Goal: Information Seeking & Learning: Learn about a topic

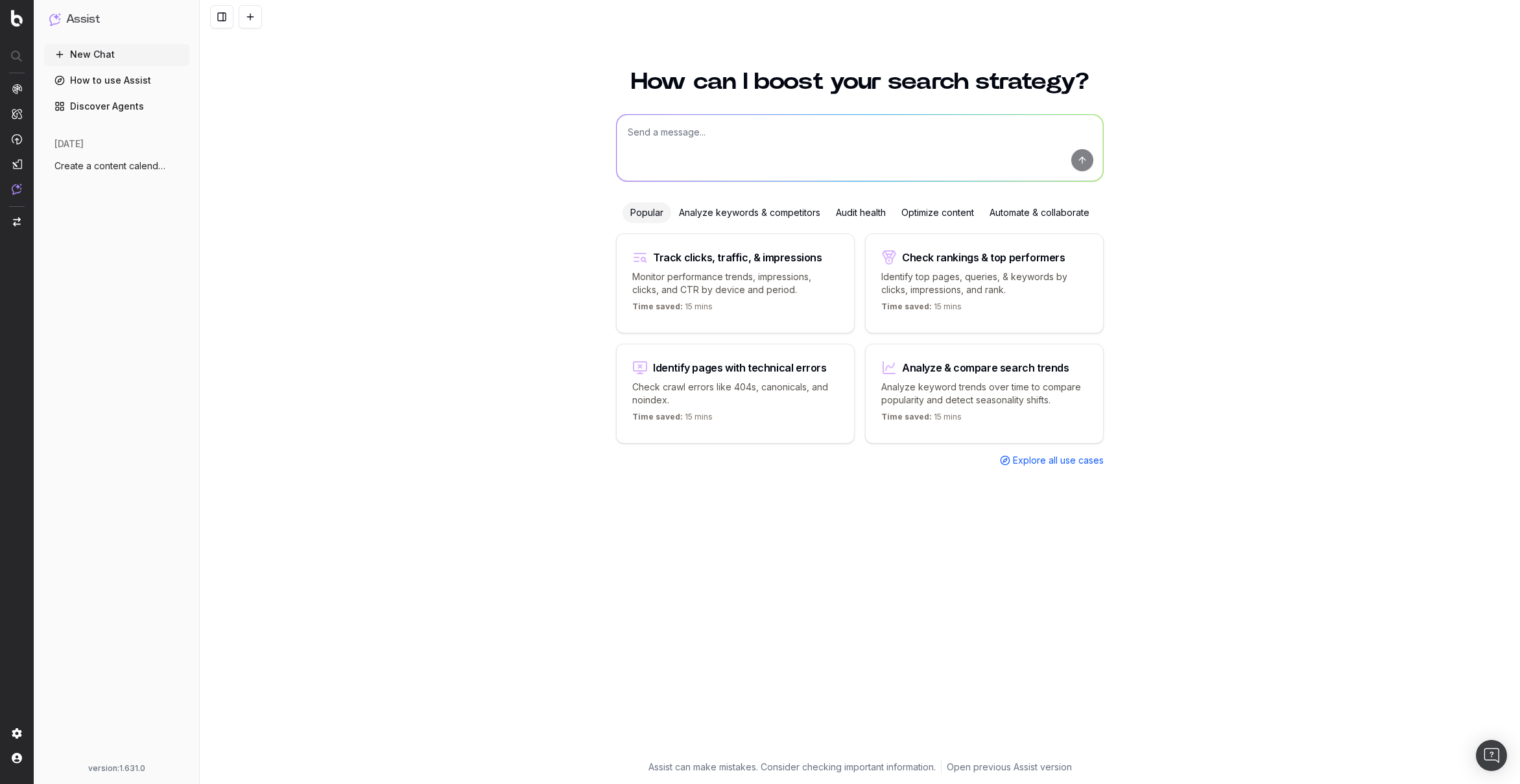
click at [947, 157] on textarea at bounding box center [860, 148] width 487 height 66
click at [719, 137] on textarea "Can you" at bounding box center [860, 148] width 487 height 66
type textarea "What are my top non-branded keywords?"
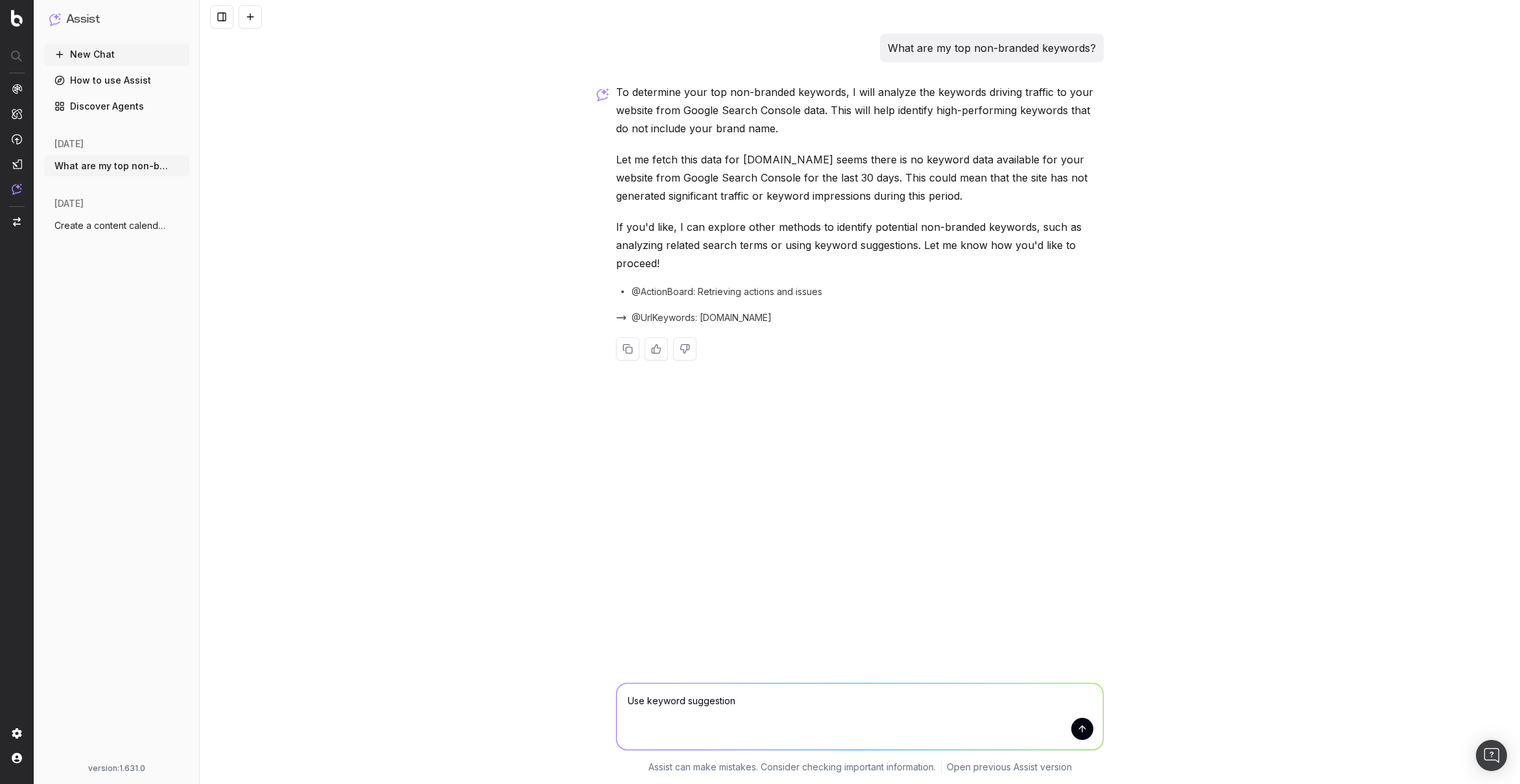
type textarea "Use keyword suggestions"
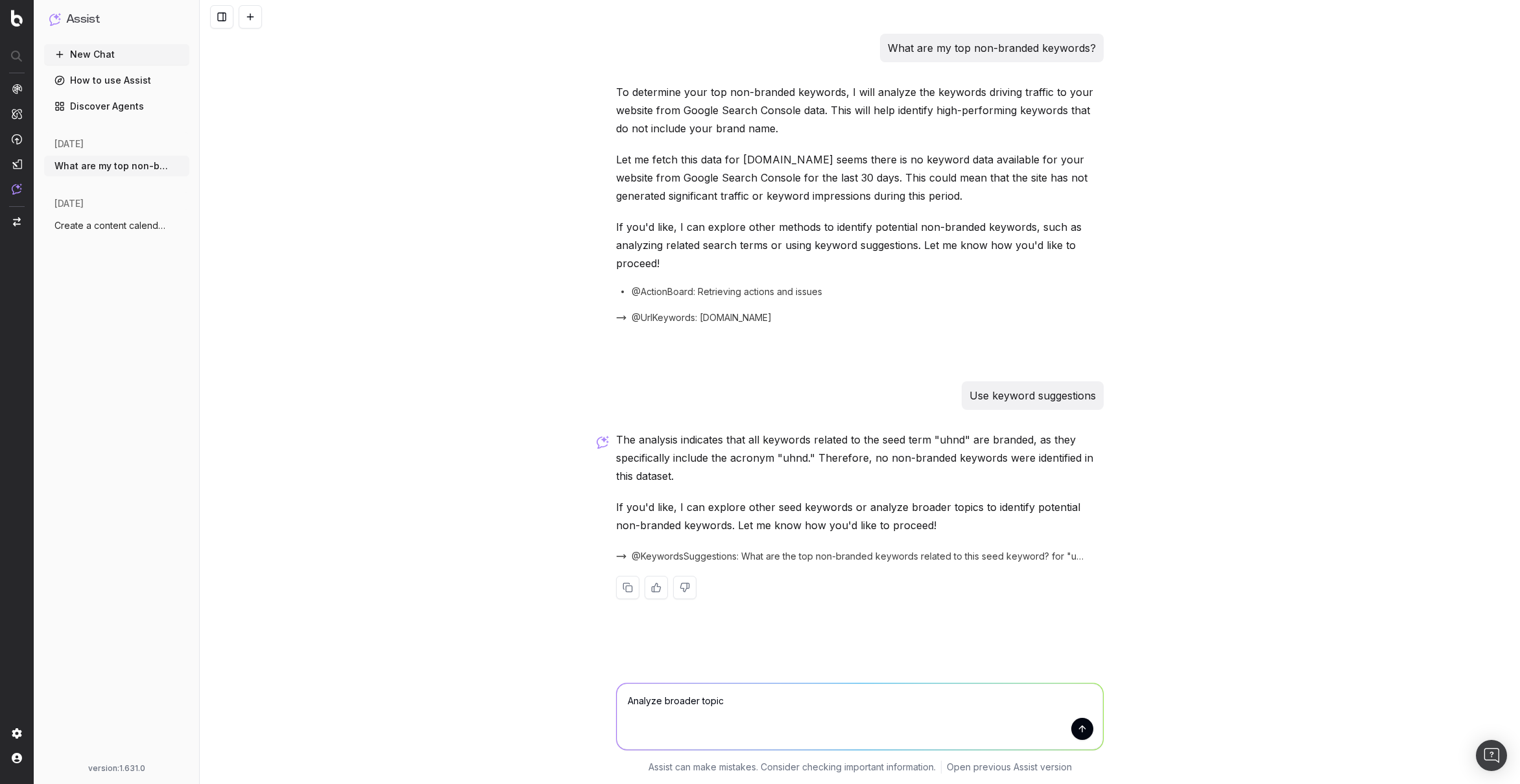
type textarea "Analyze broader topics"
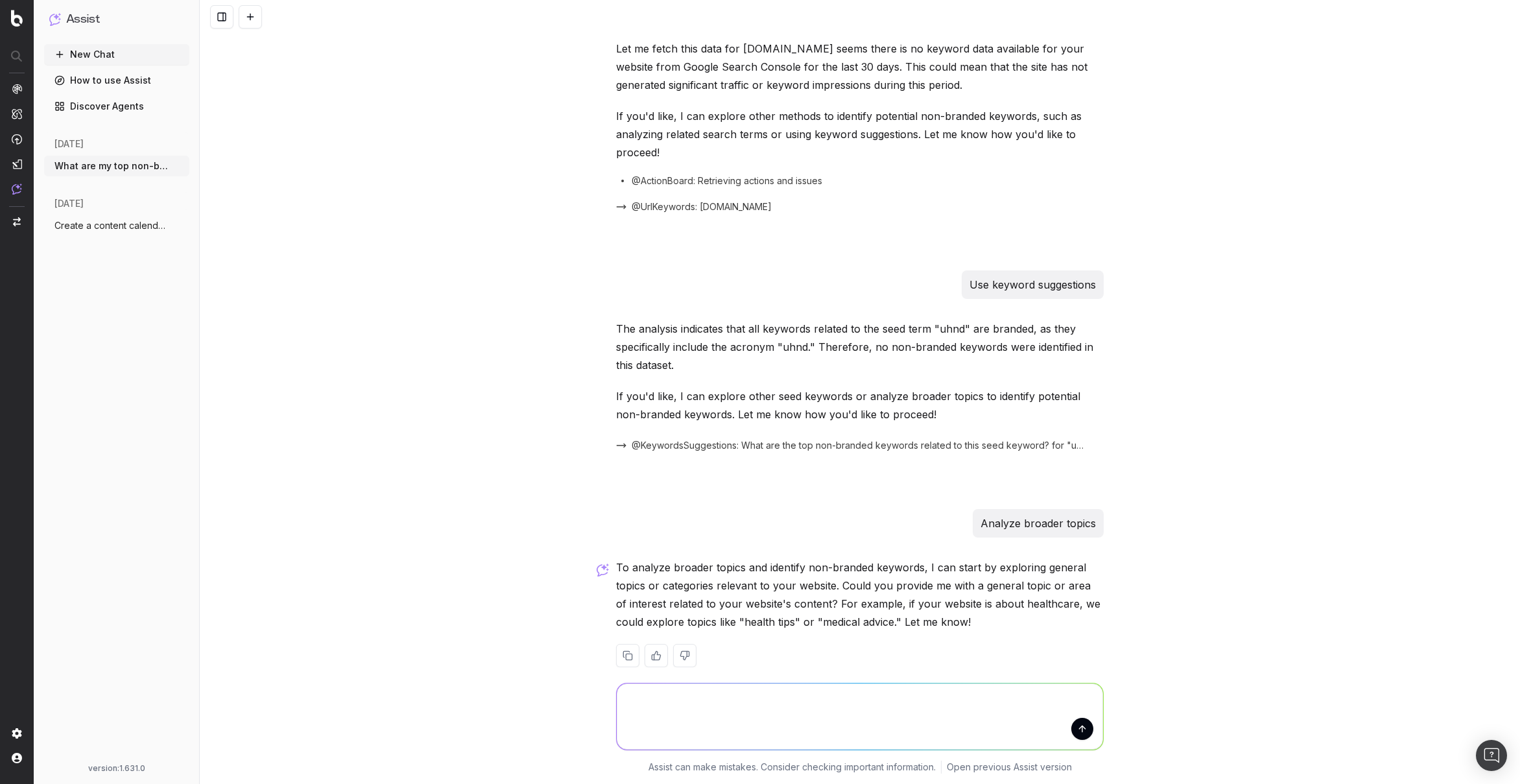
scroll to position [131, 0]
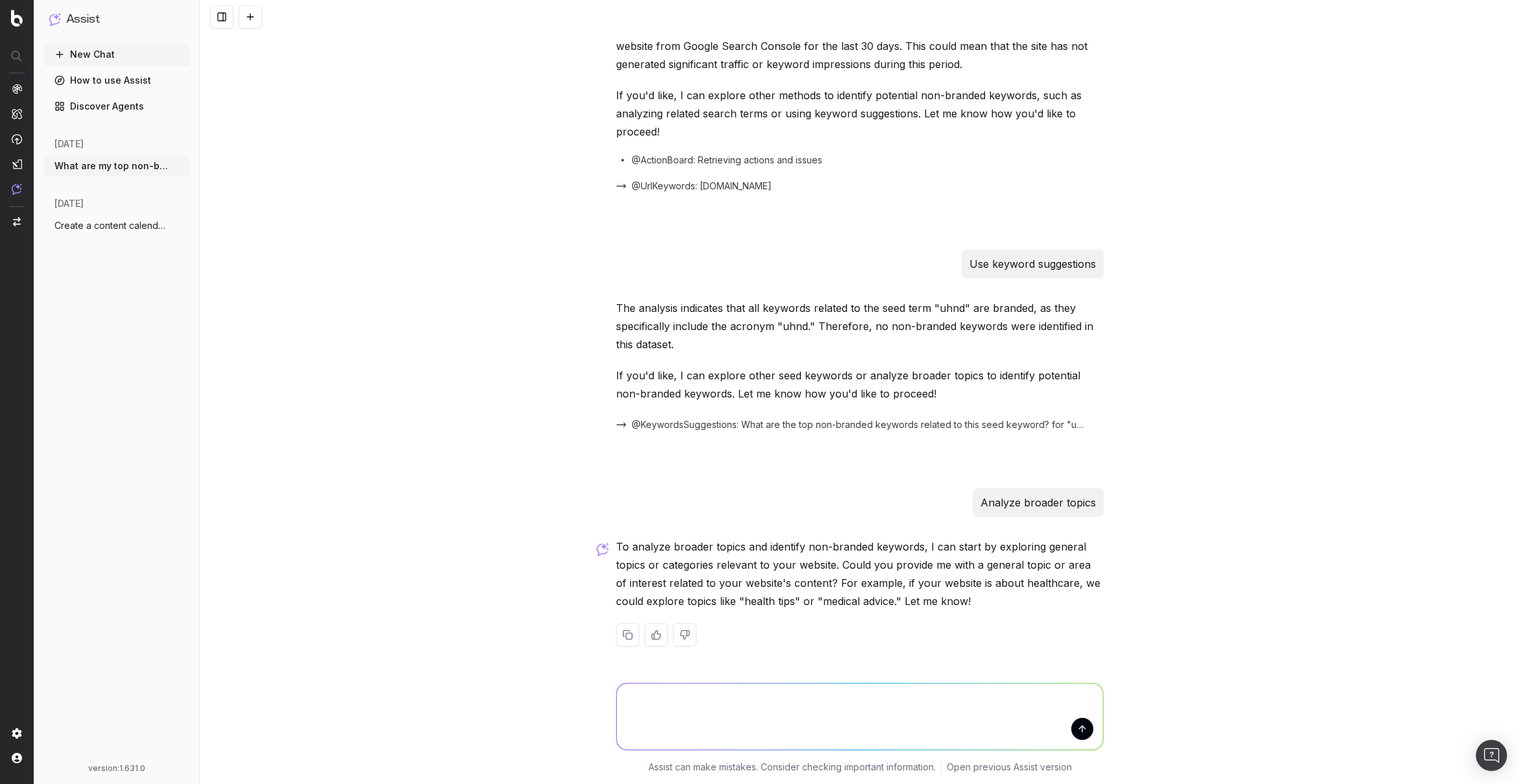
click at [821, 500] on div "Analyze broader topics" at bounding box center [859, 502] width 488 height 28
click at [873, 715] on textarea at bounding box center [860, 716] width 487 height 66
type textarea "explore other seed terms"
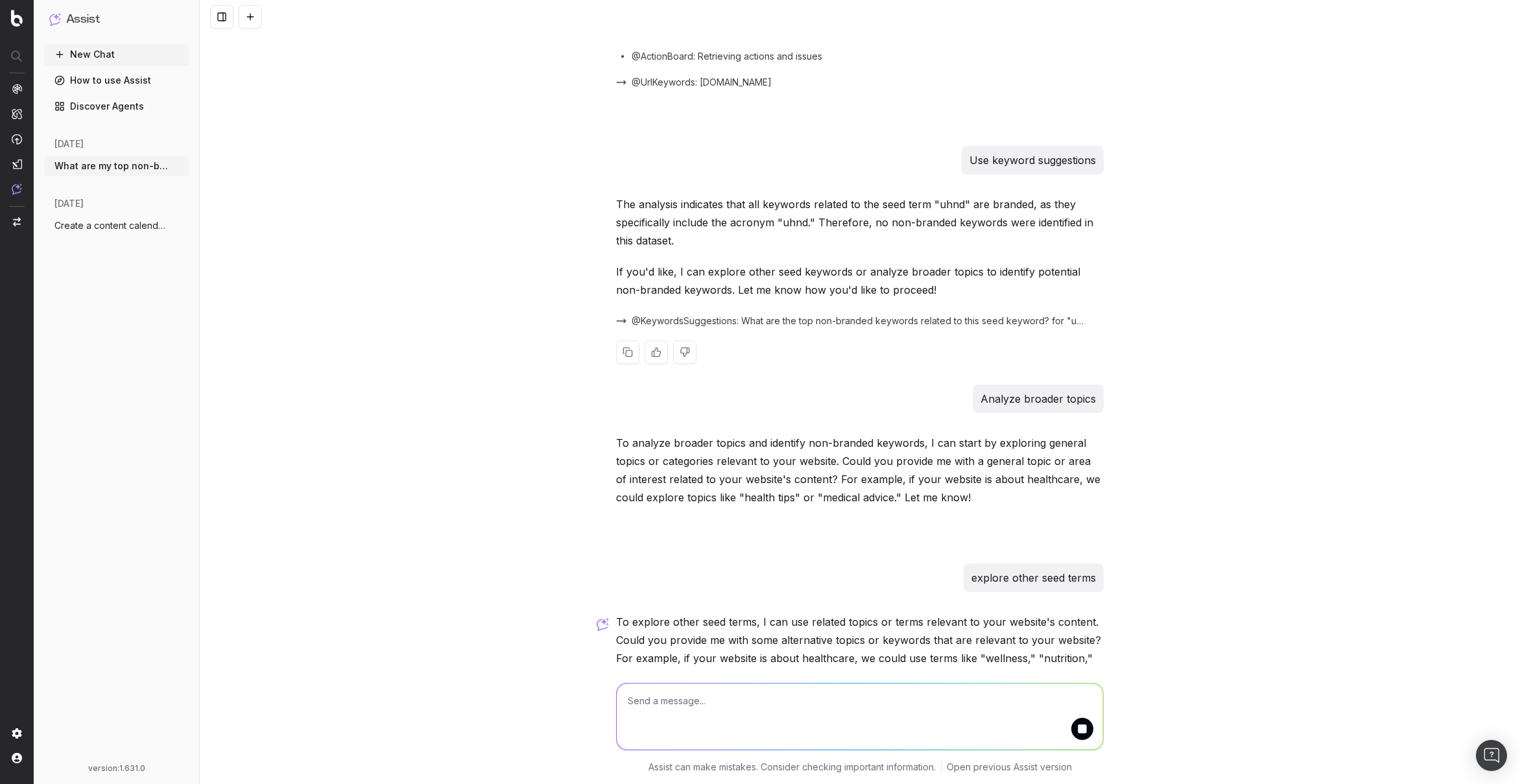
scroll to position [310, 0]
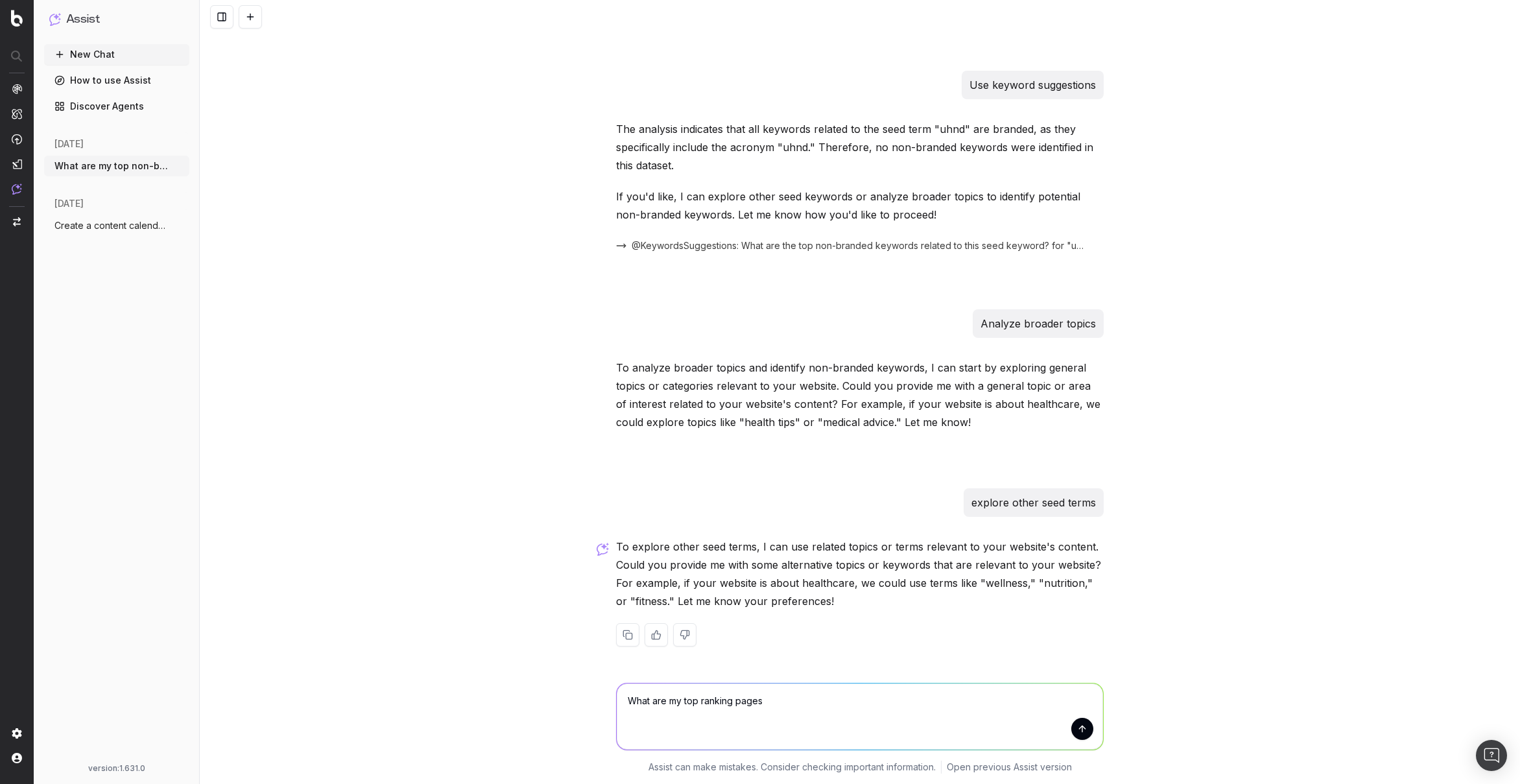
type textarea "What are my top ranking pages?"
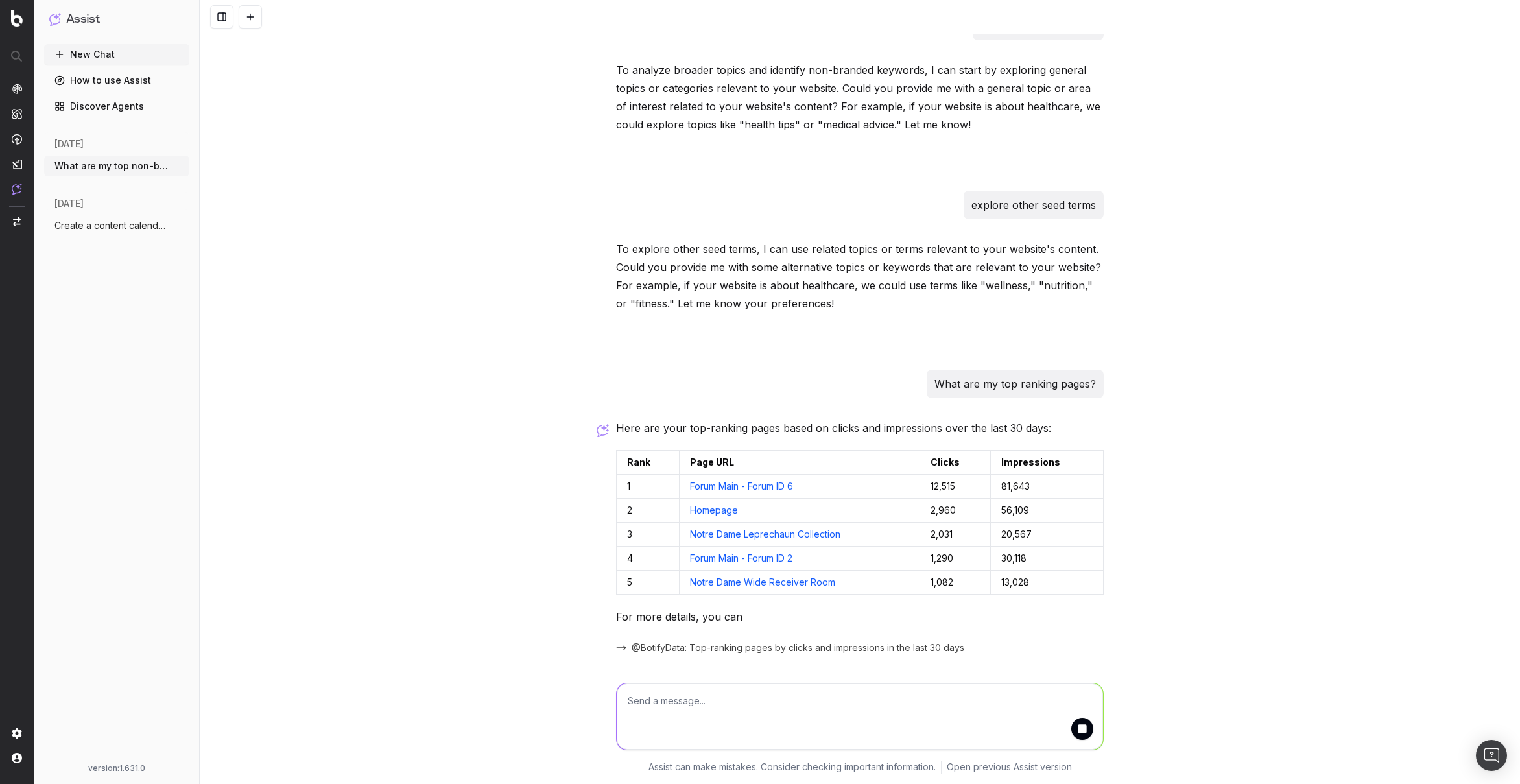
scroll to position [671, 0]
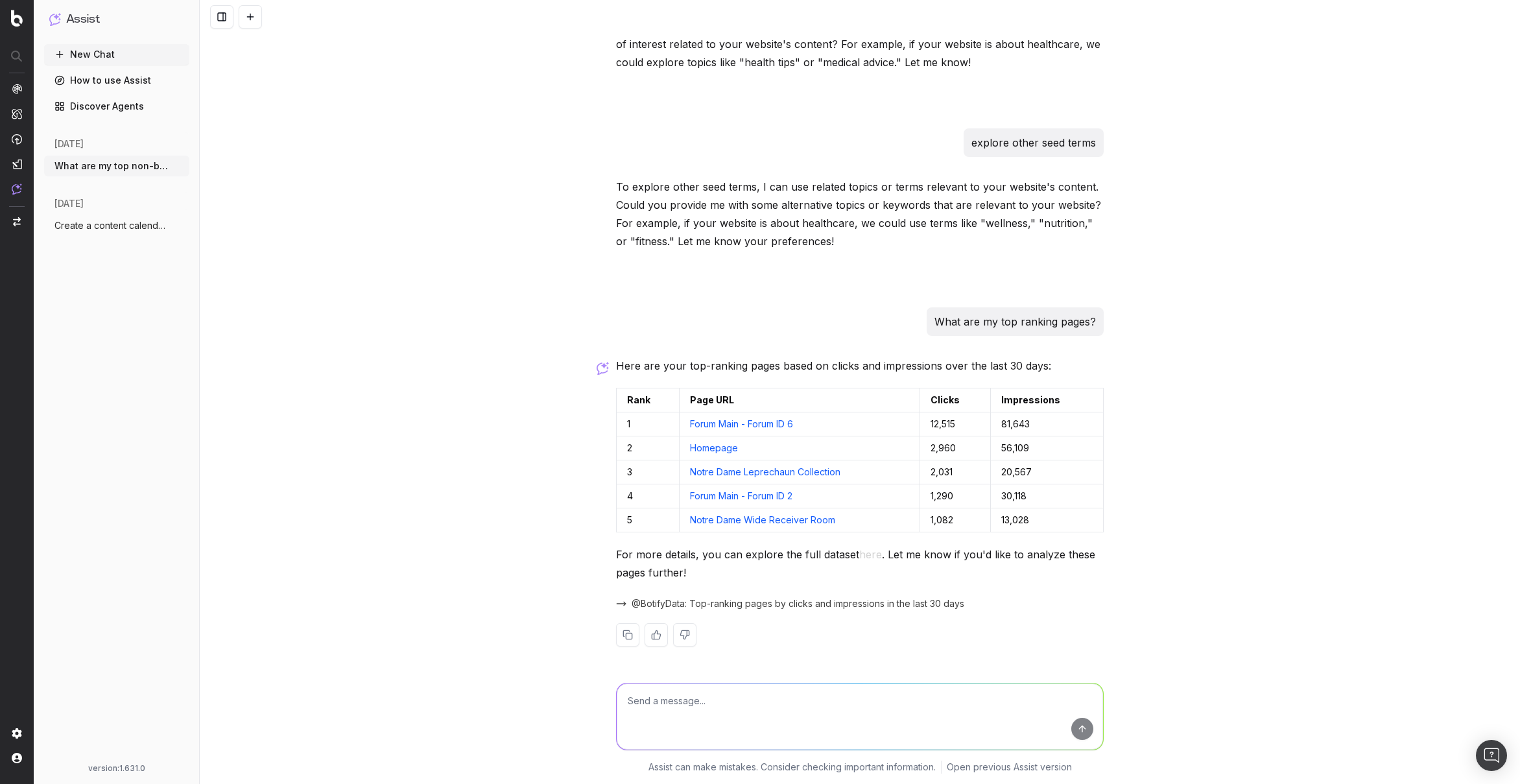
click at [777, 421] on link "Forum Main - Forum ID 6" at bounding box center [741, 423] width 103 height 11
click at [766, 711] on textarea at bounding box center [860, 716] width 487 height 66
type textarea "What keywords are they ranking for?"
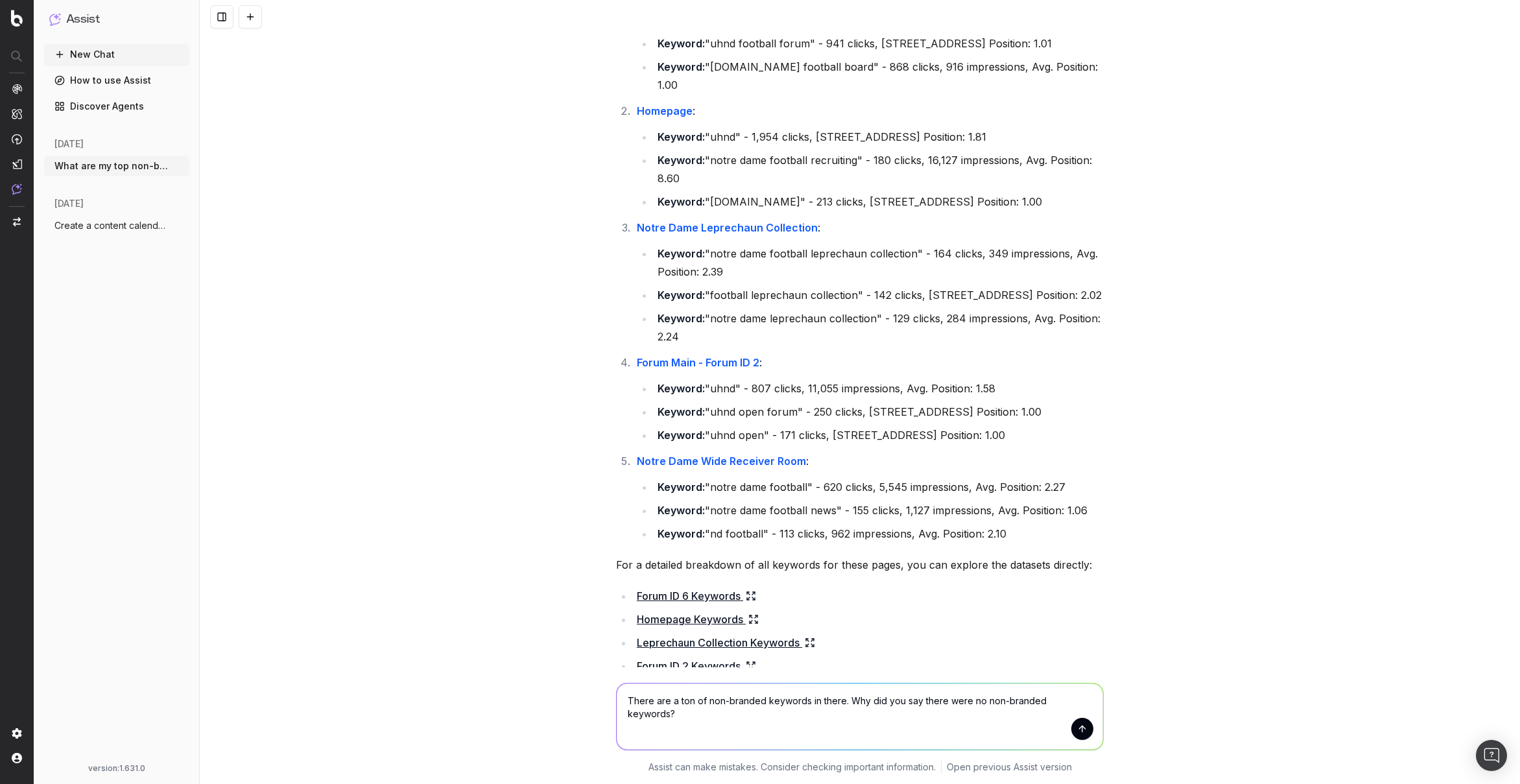
scroll to position [1575, 0]
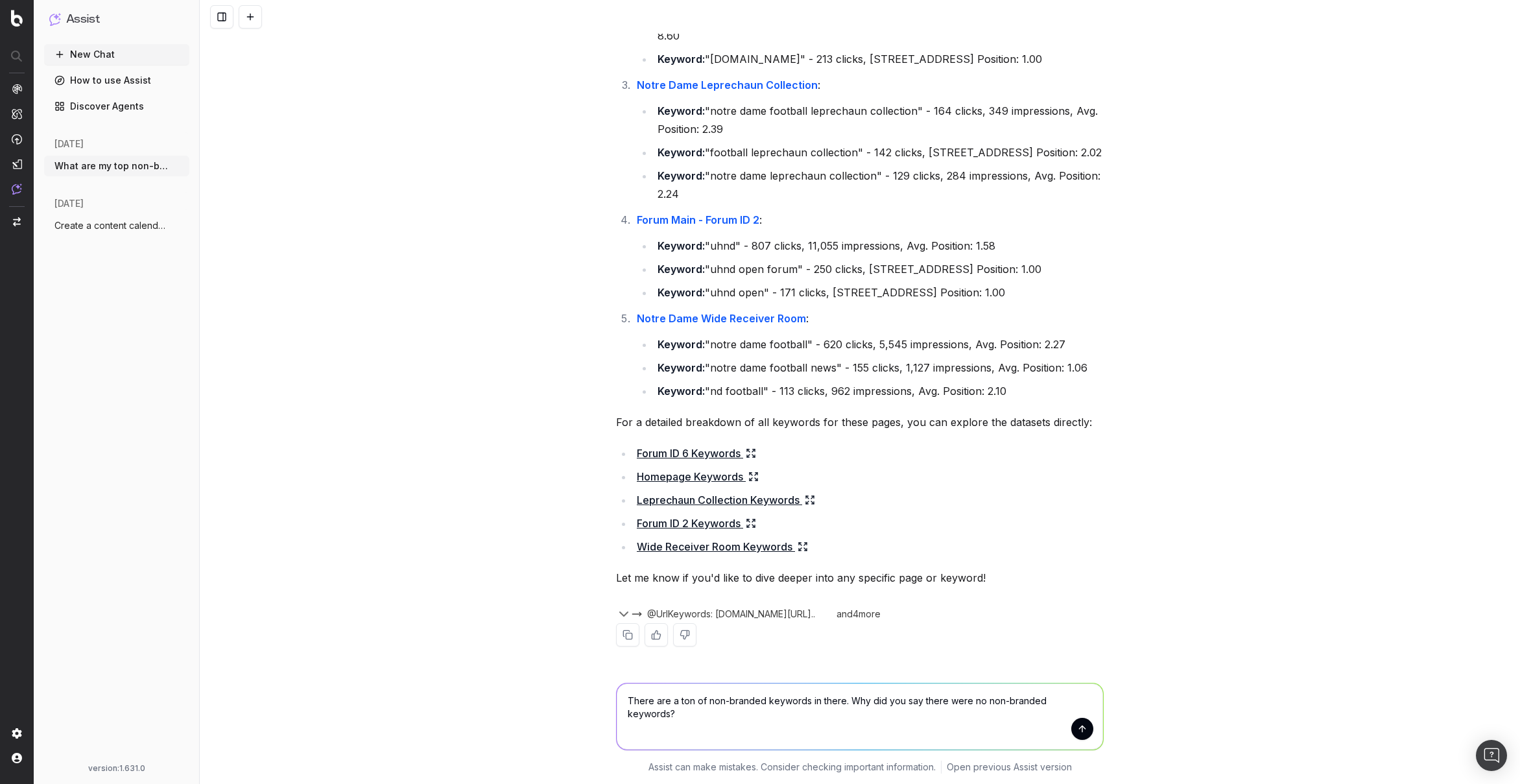
type textarea "There are a ton of non-branded keywords in there. Why did you say there were no…"
click at [1082, 726] on button "submit" at bounding box center [1082, 729] width 22 height 22
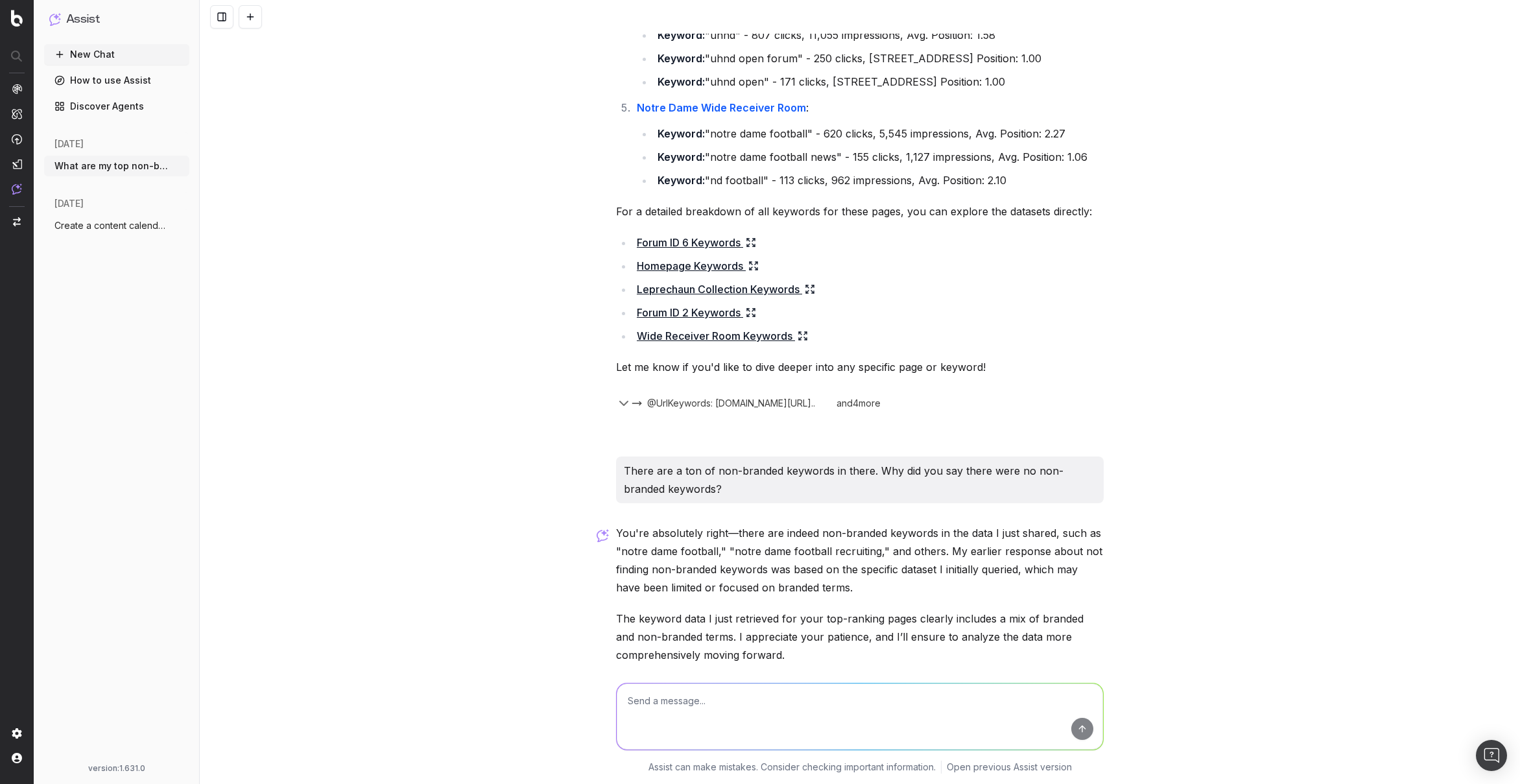
scroll to position [1889, 0]
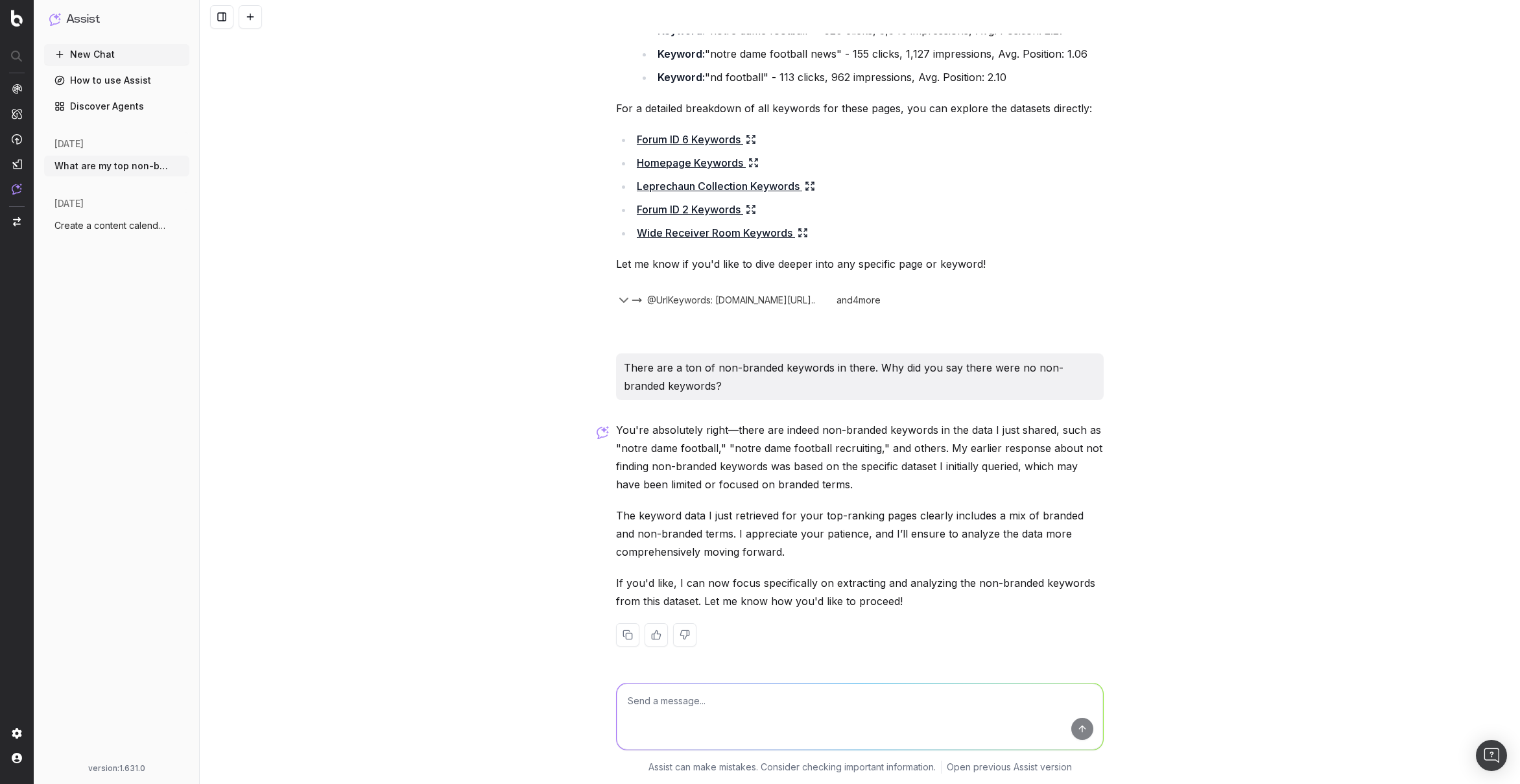
click at [1018, 693] on textarea at bounding box center [860, 716] width 487 height 66
type textarea "What are my top non-branded terms?"
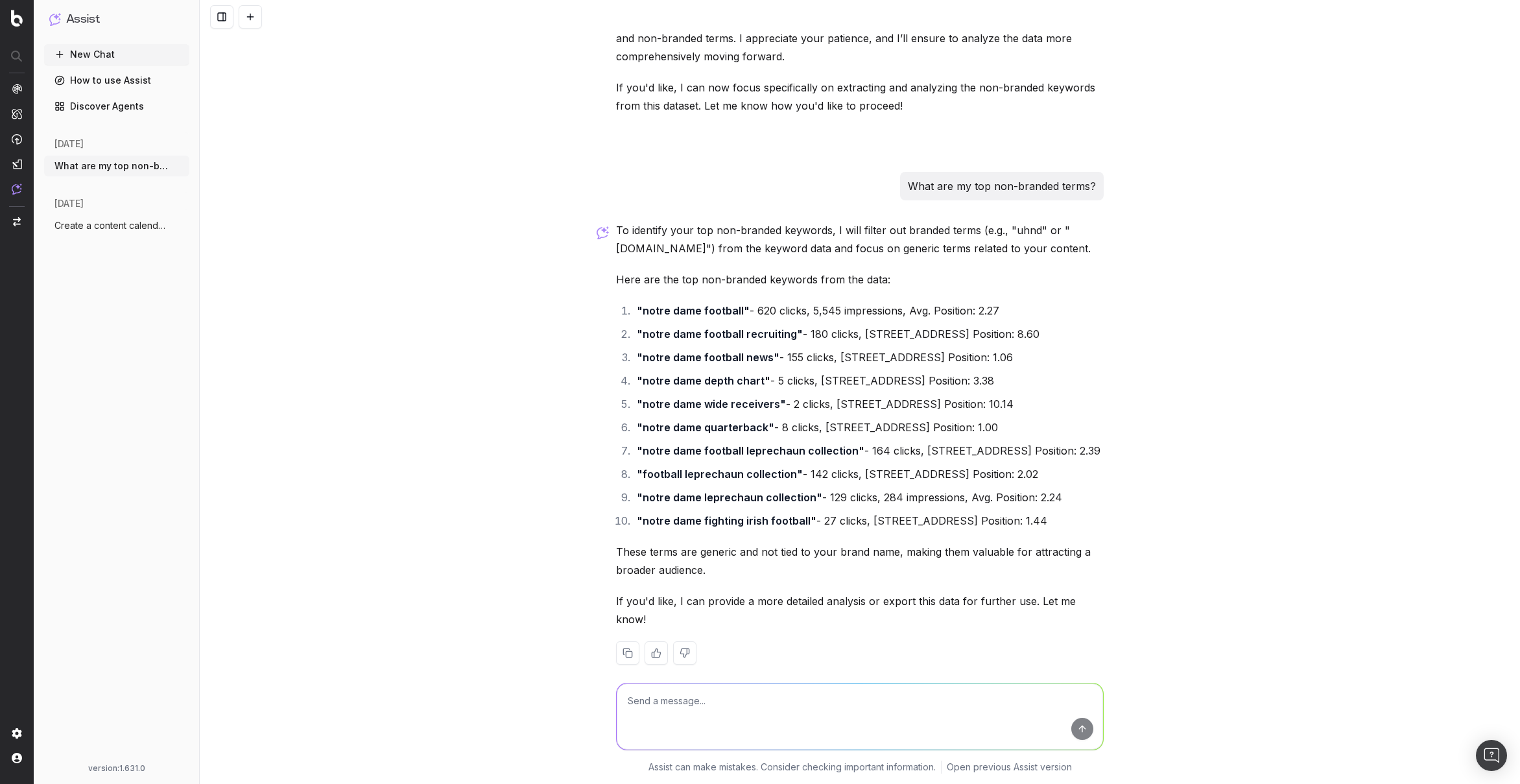
click at [1121, 406] on div "What are my top non-branded keywords? To determine your top non-branded keyword…" at bounding box center [860, 392] width 1321 height 784
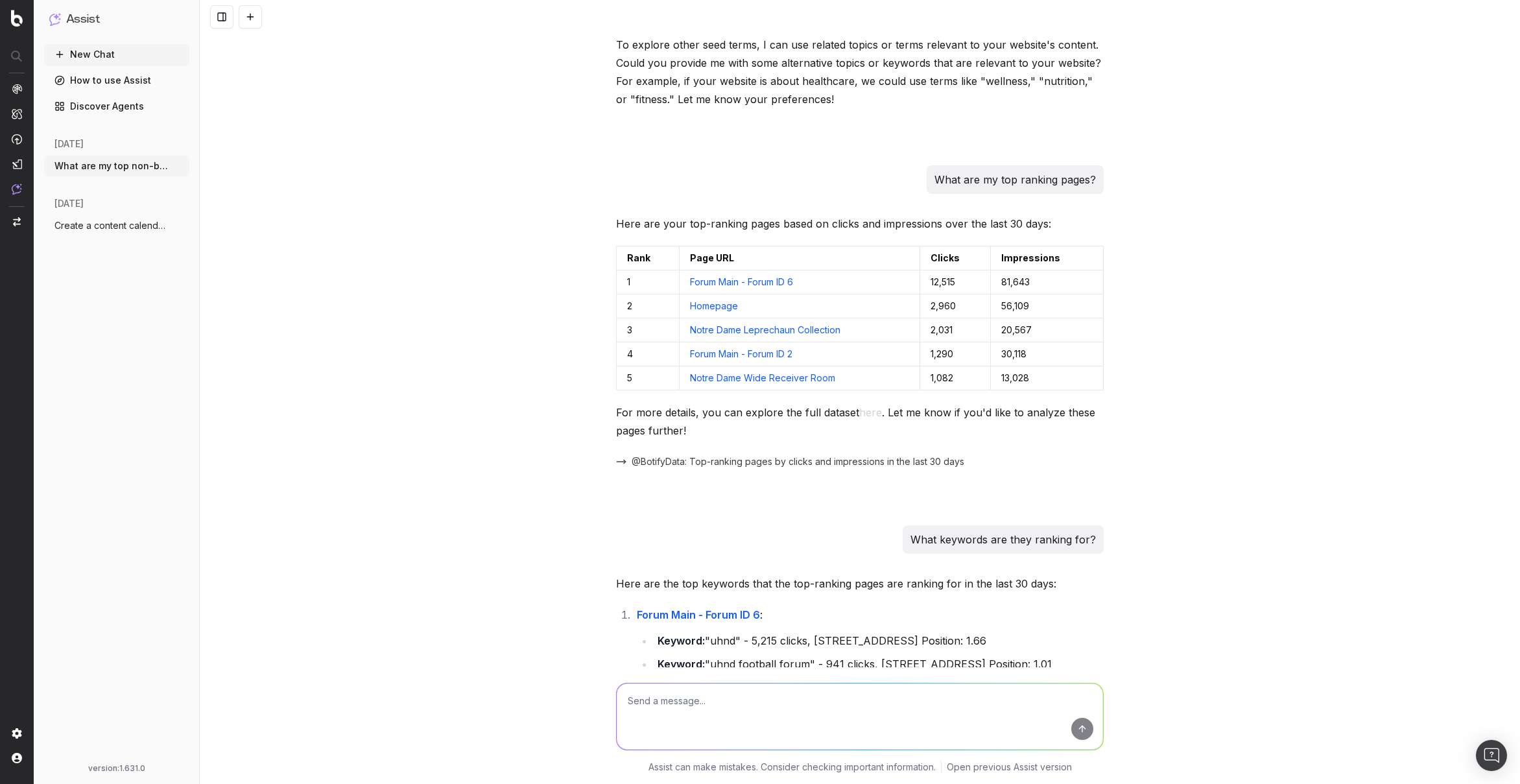
scroll to position [0, 0]
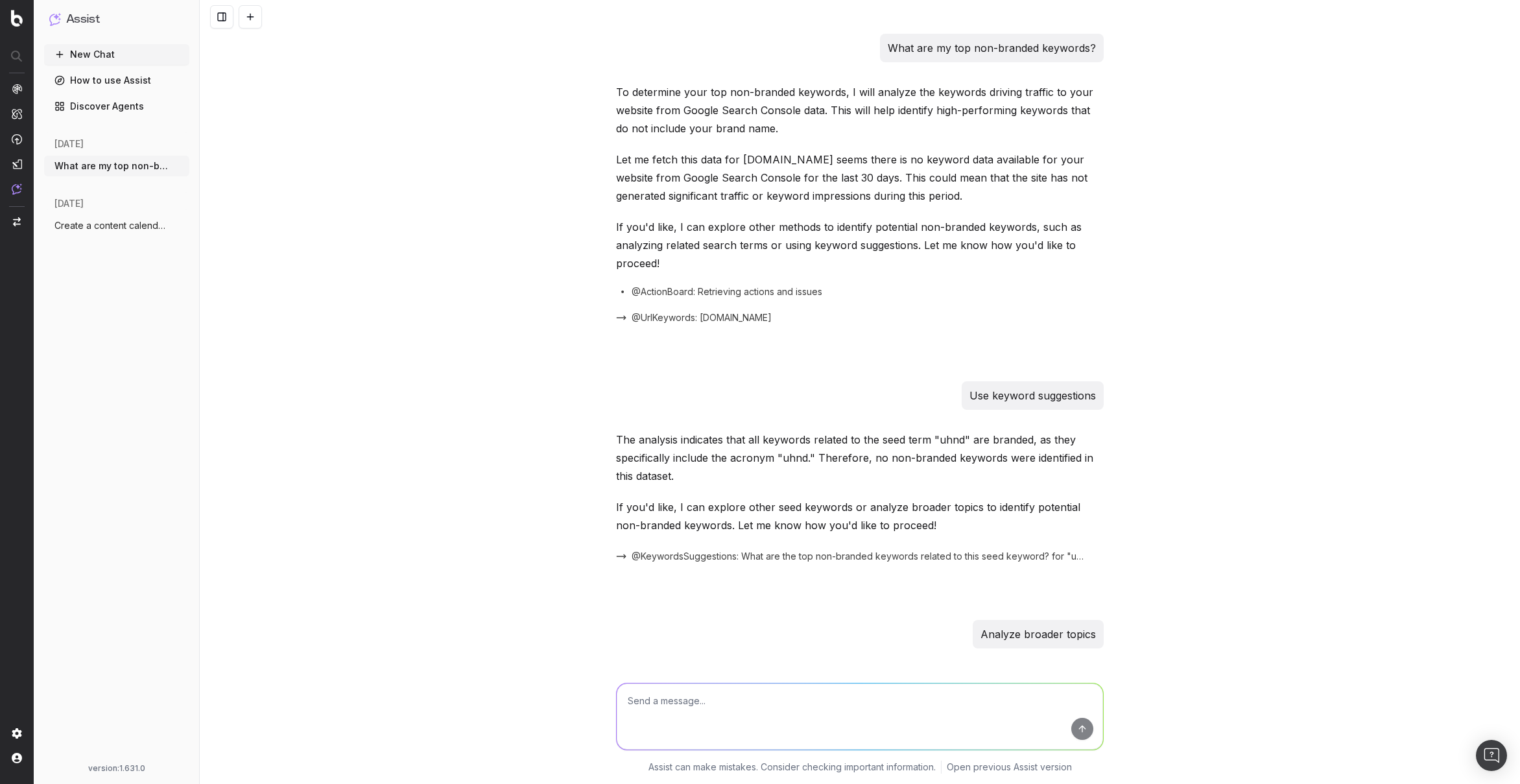
click at [1123, 224] on div "What are my top non-branded keywords? To determine your top non-branded keyword…" at bounding box center [860, 392] width 1321 height 784
click at [711, 300] on div "To determine your top non-branded keywords, I will analyze the keywords driving…" at bounding box center [859, 231] width 488 height 298
click at [700, 315] on span "@UrlKeywords: [DOMAIN_NAME]" at bounding box center [702, 317] width 140 height 13
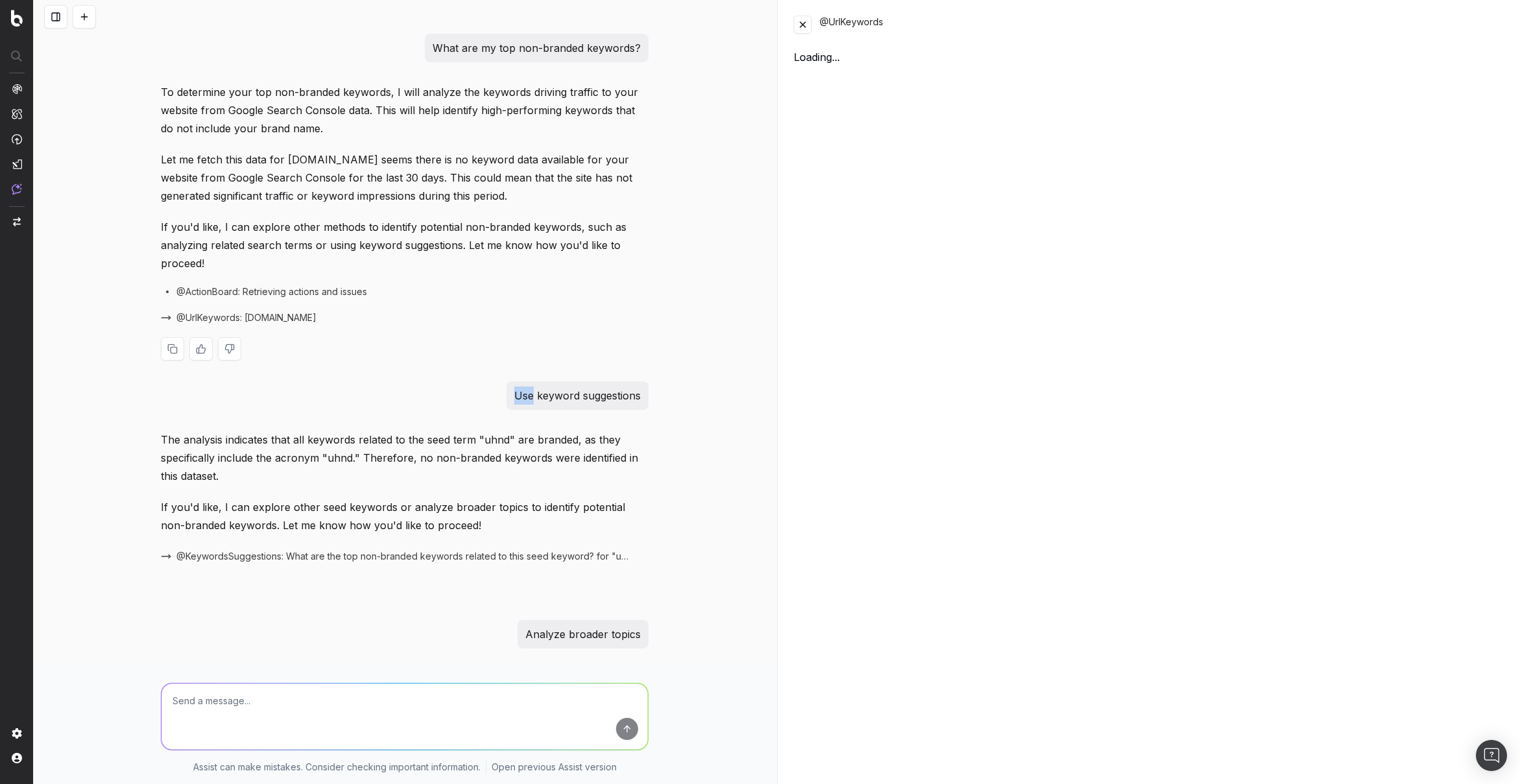
click at [700, 315] on div "What are my top non-branded keywords? To determine your top non-branded keyword…" at bounding box center [405, 392] width 743 height 784
click at [810, 25] on button at bounding box center [803, 24] width 18 height 18
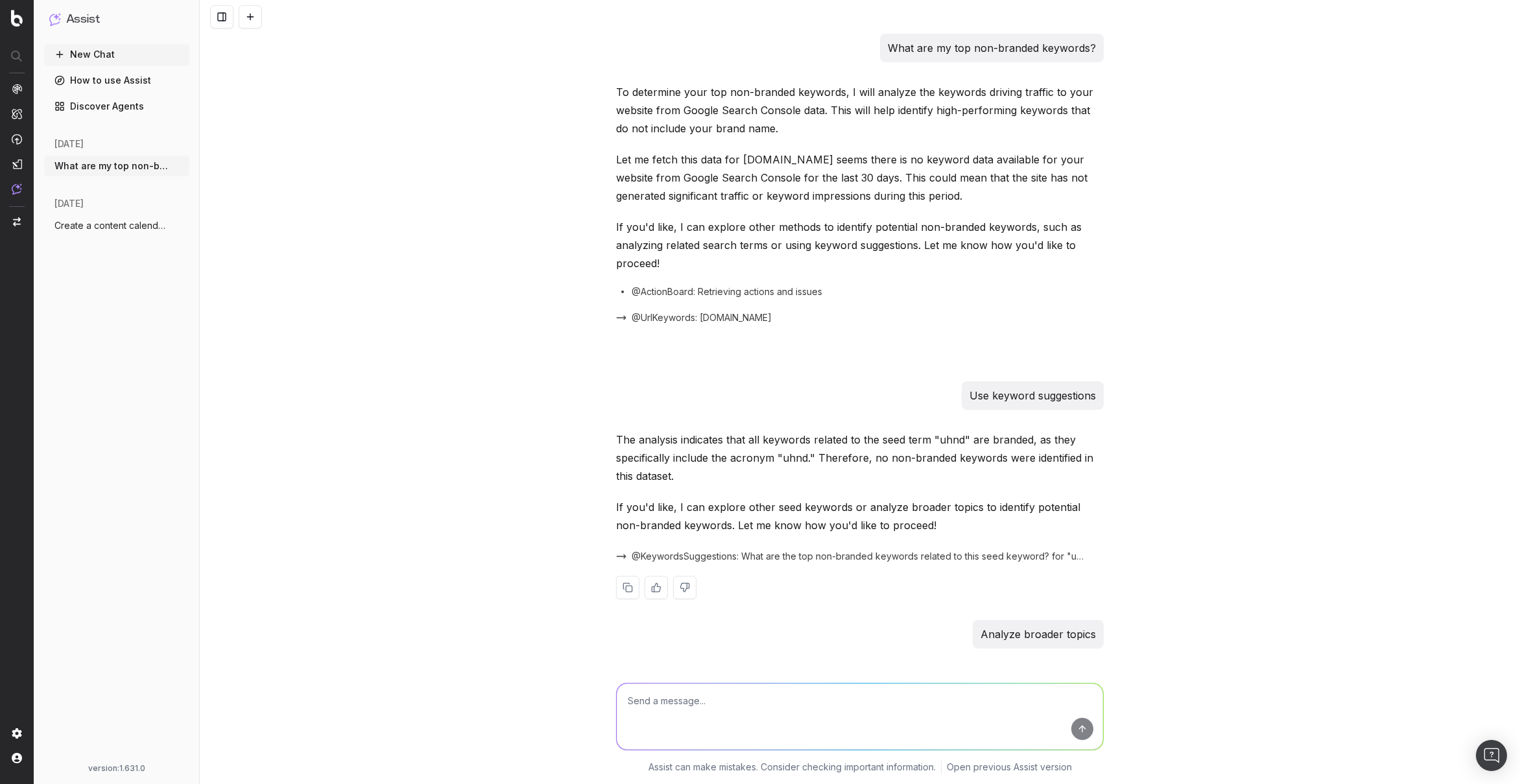
click at [784, 448] on p "The analysis indicates that all keywords related to the seed term "uhnd" are br…" at bounding box center [859, 457] width 488 height 54
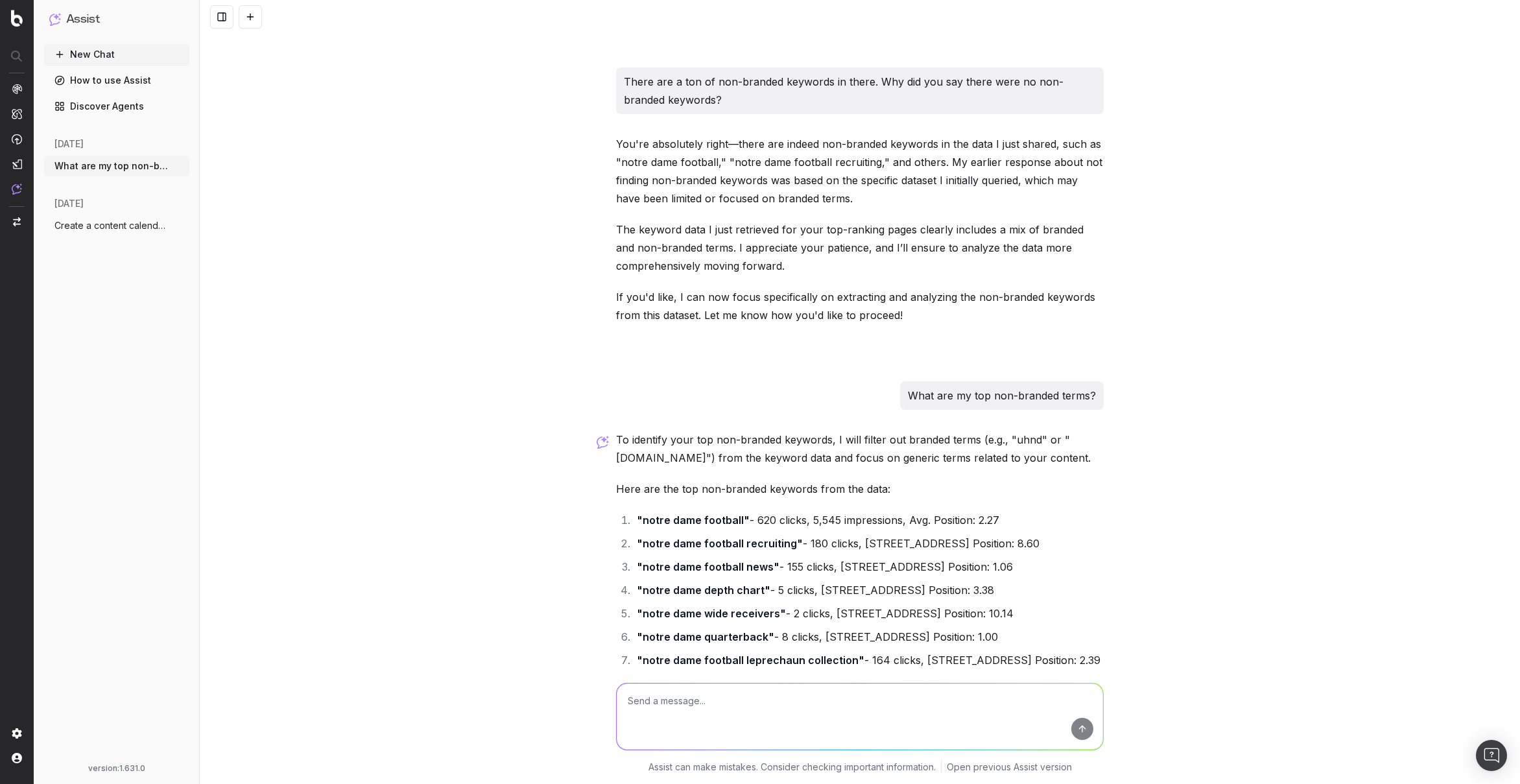
scroll to position [2139, 0]
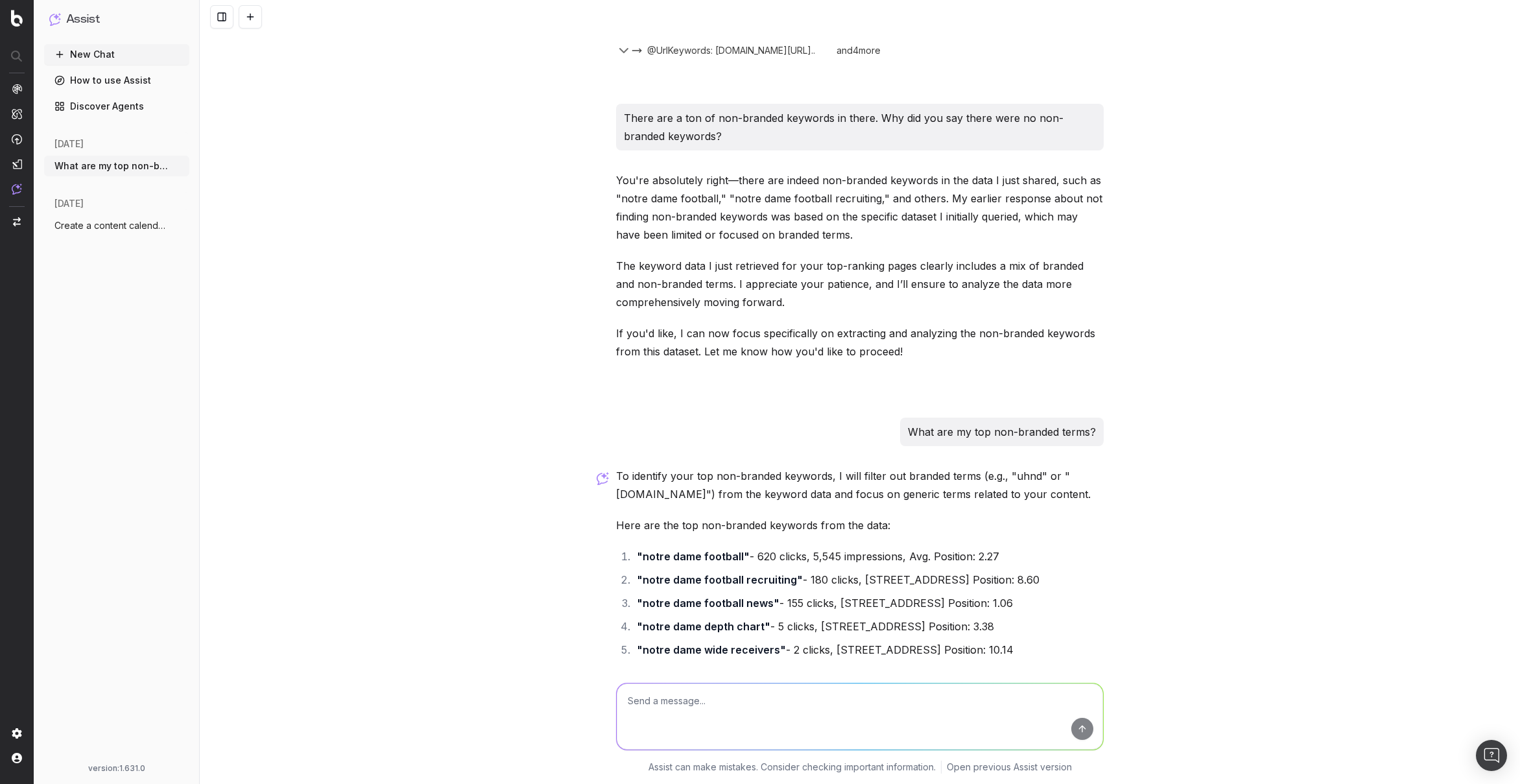
click at [705, 706] on textarea at bounding box center [860, 716] width 487 height 66
paste textarea "Find and group the top keywords for [a product, theme, or topic]"
click at [792, 701] on textarea "Find and group the top keywords for notre dame football" at bounding box center [860, 716] width 487 height 66
click at [817, 704] on textarea "Find and group the top keywords for Notre dame football" at bounding box center [860, 716] width 487 height 66
type textarea "Find and group the top keywords for Notre Dame football"
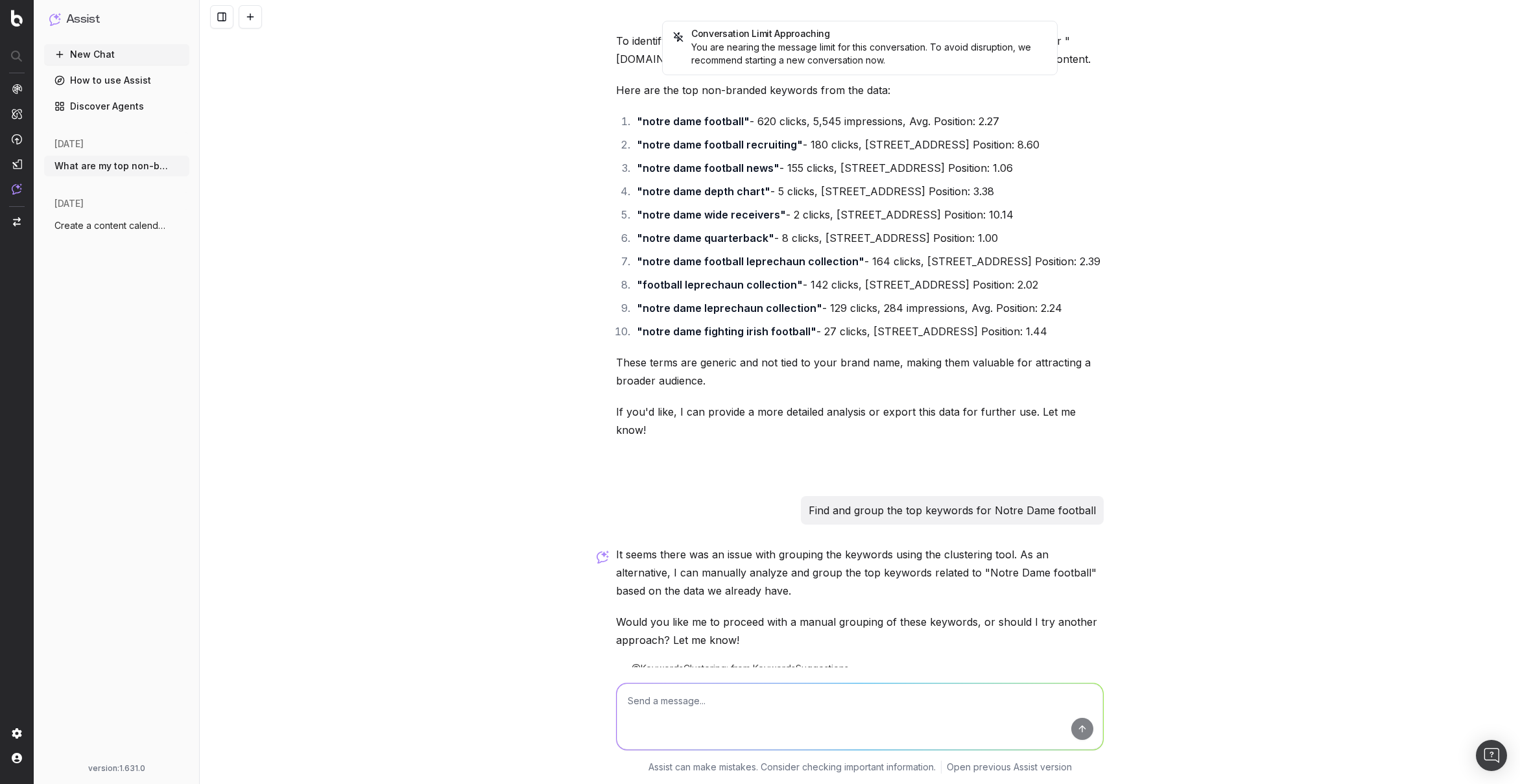
scroll to position [2617, 0]
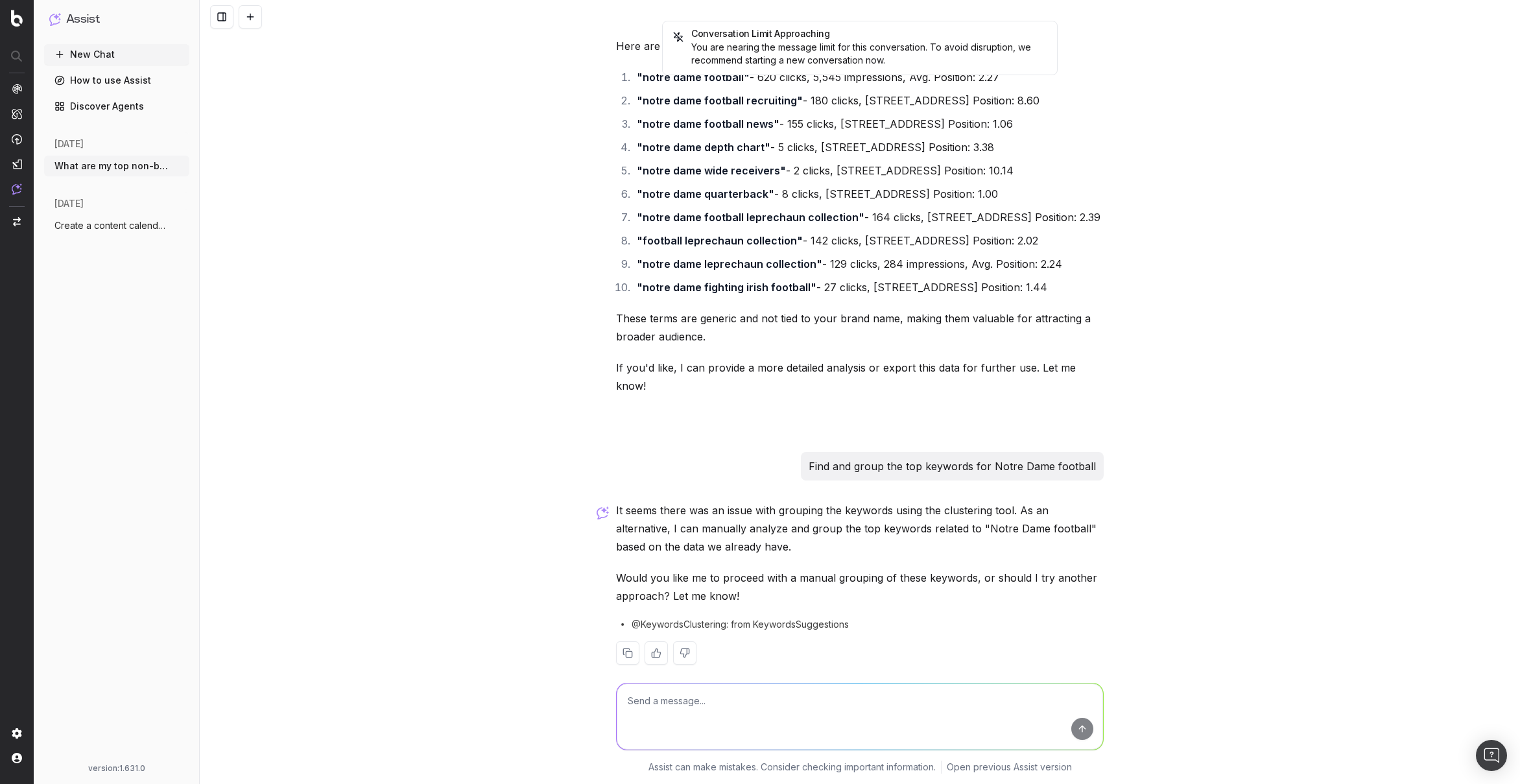
click at [969, 457] on p "Find and group the top keywords for Notre Dame football" at bounding box center [952, 466] width 287 height 18
copy p "Find and group the top keywords for Notre Dame football"
click at [914, 722] on textarea at bounding box center [860, 716] width 487 height 66
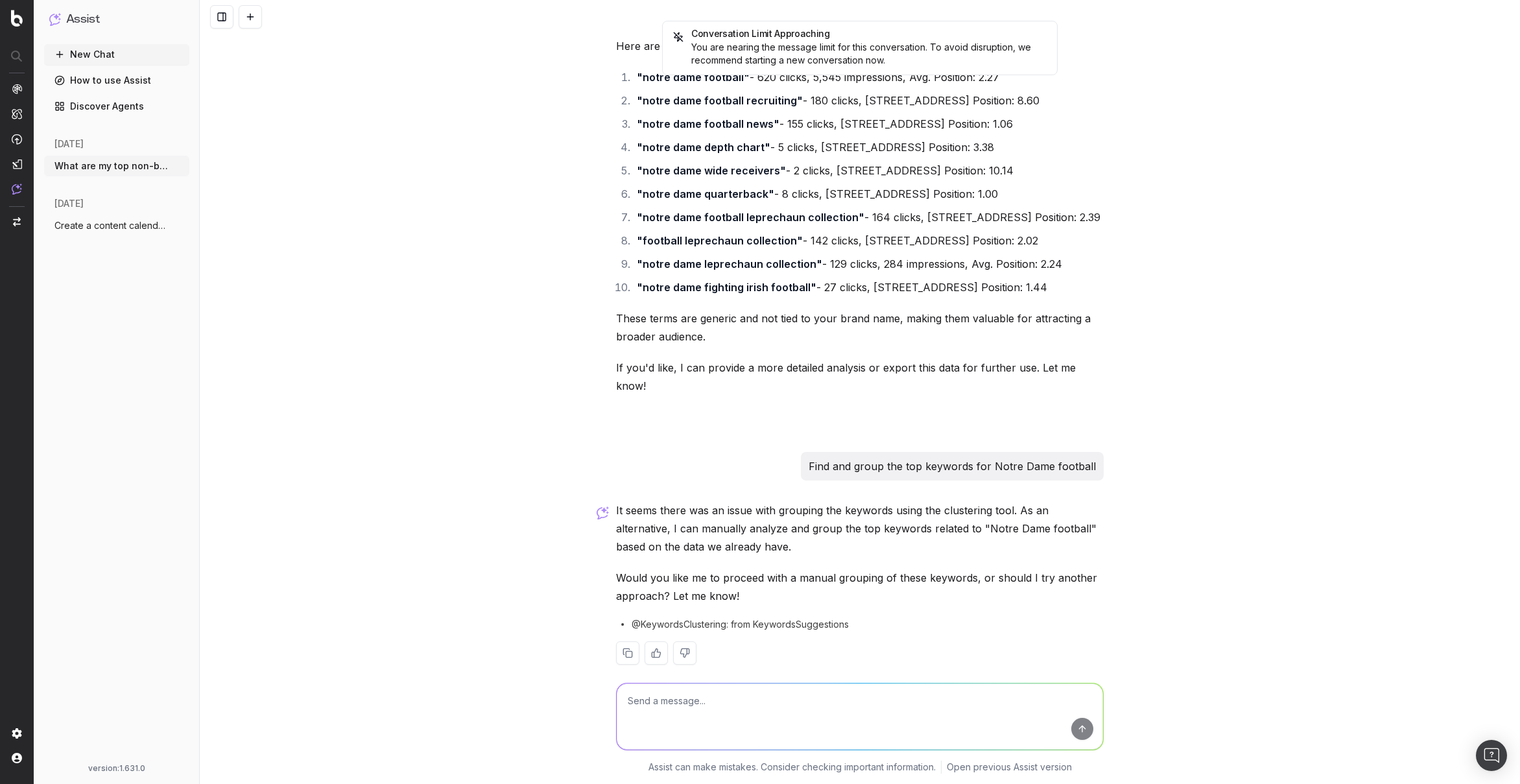
paste textarea "Find and group the top keywords for Notre Dame football"
click at [787, 704] on textarea "Find and group the top keywords for Notre Dame football"" at bounding box center [860, 716] width 487 height 66
type textarea "Find and group the top keywords for "Notre Dame football""
click at [1088, 729] on button "submit" at bounding box center [1082, 729] width 22 height 22
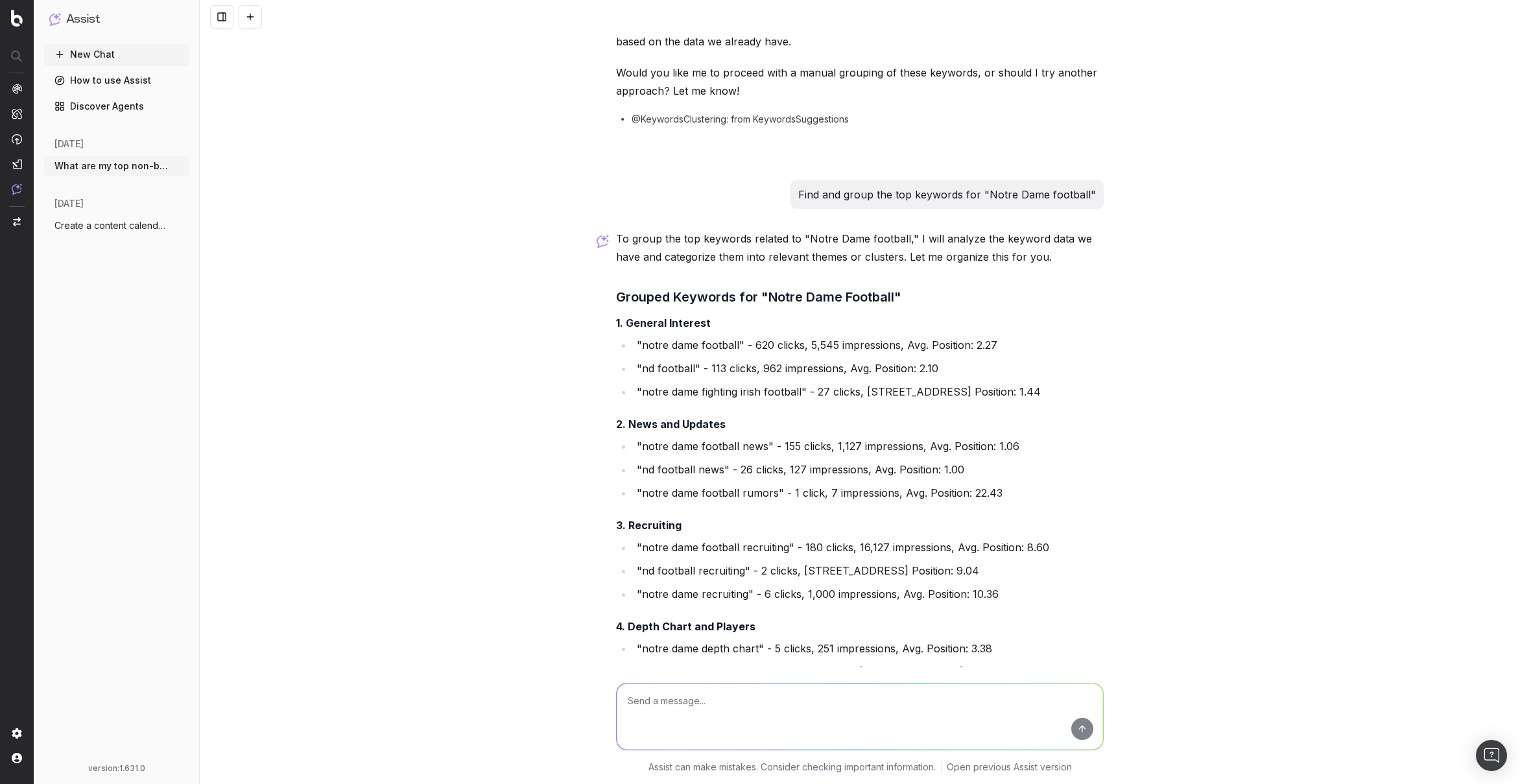
scroll to position [3128, 0]
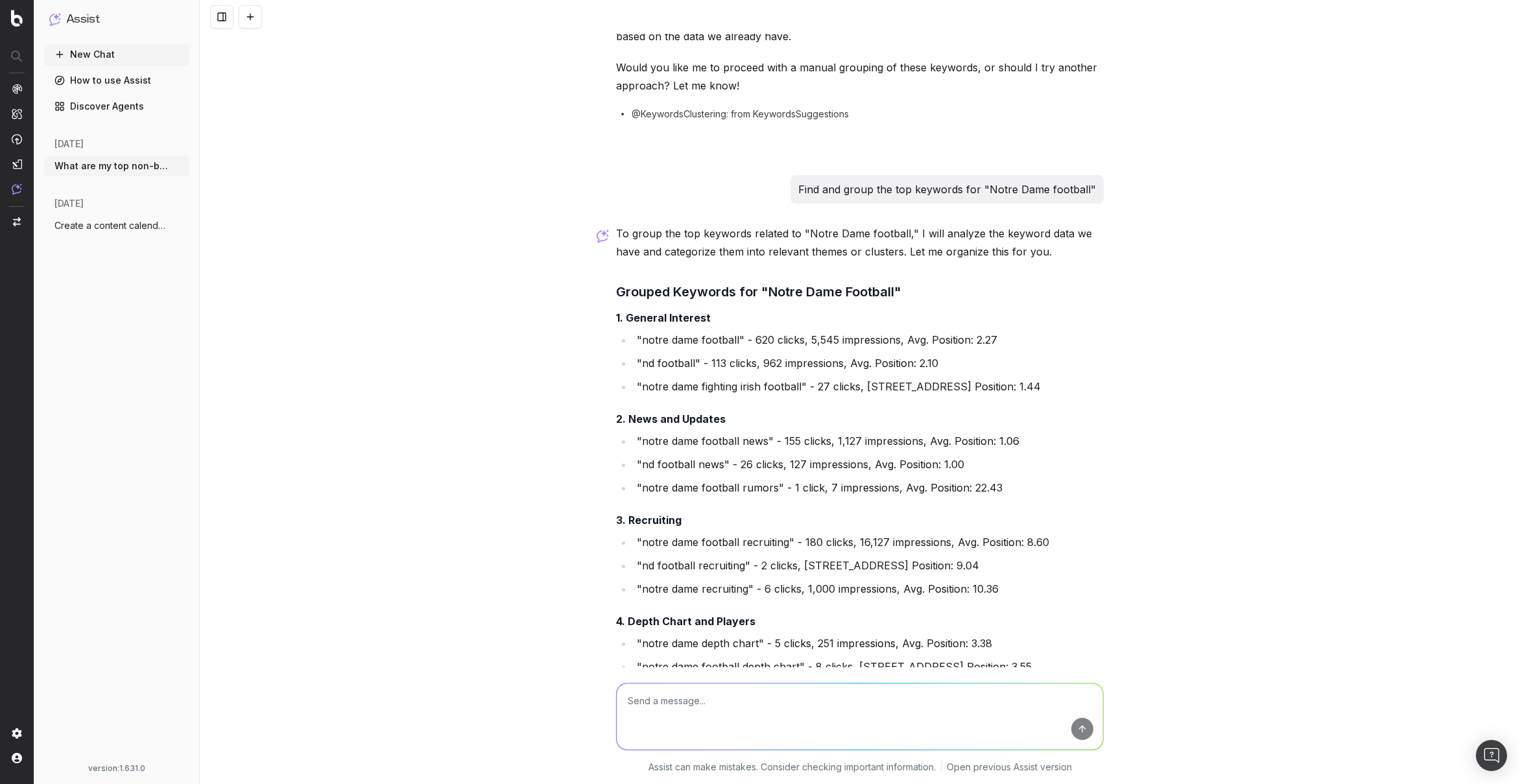
click at [929, 180] on p "Find and group the top keywords for "Notre Dame football"" at bounding box center [947, 189] width 298 height 18
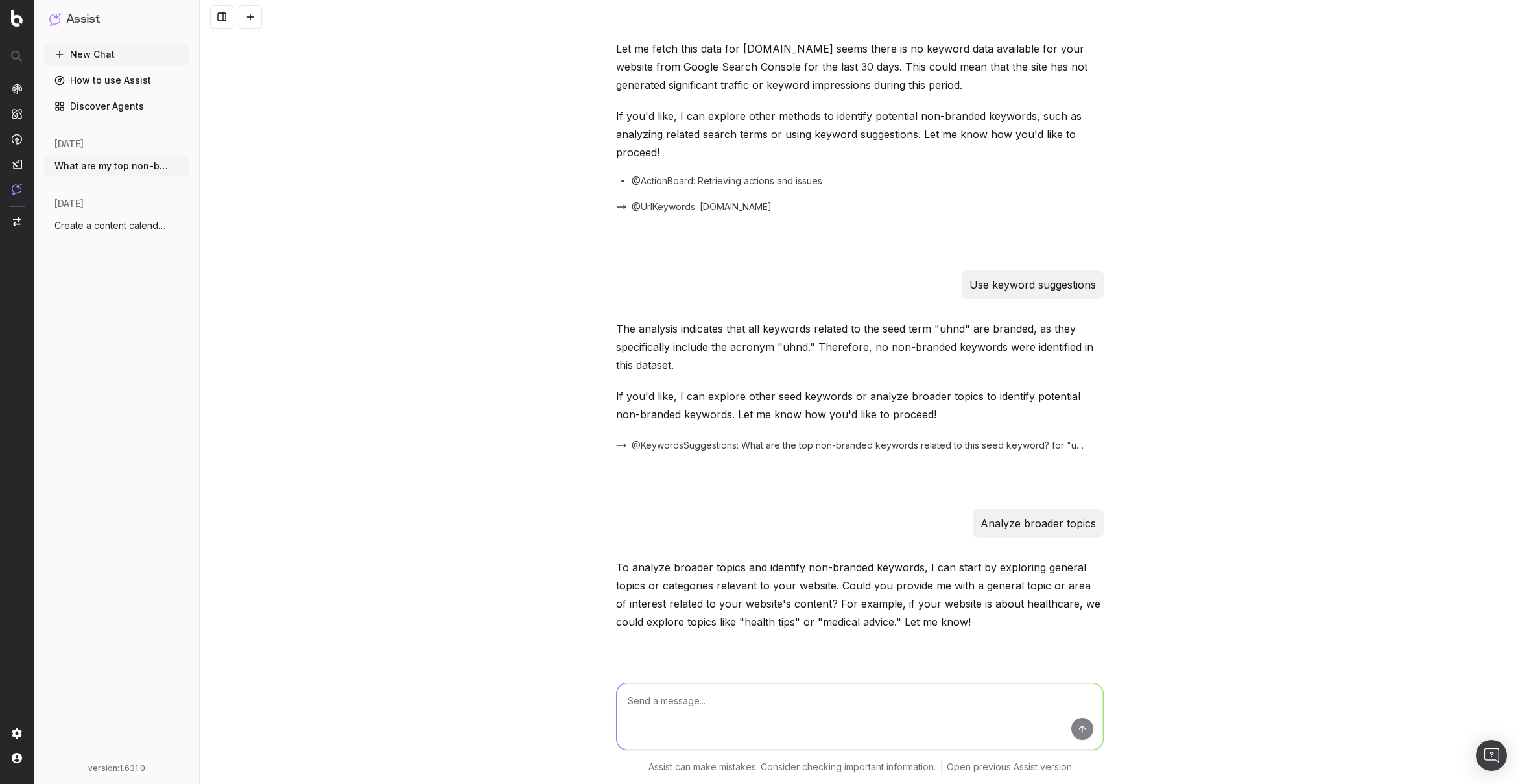
scroll to position [0, 0]
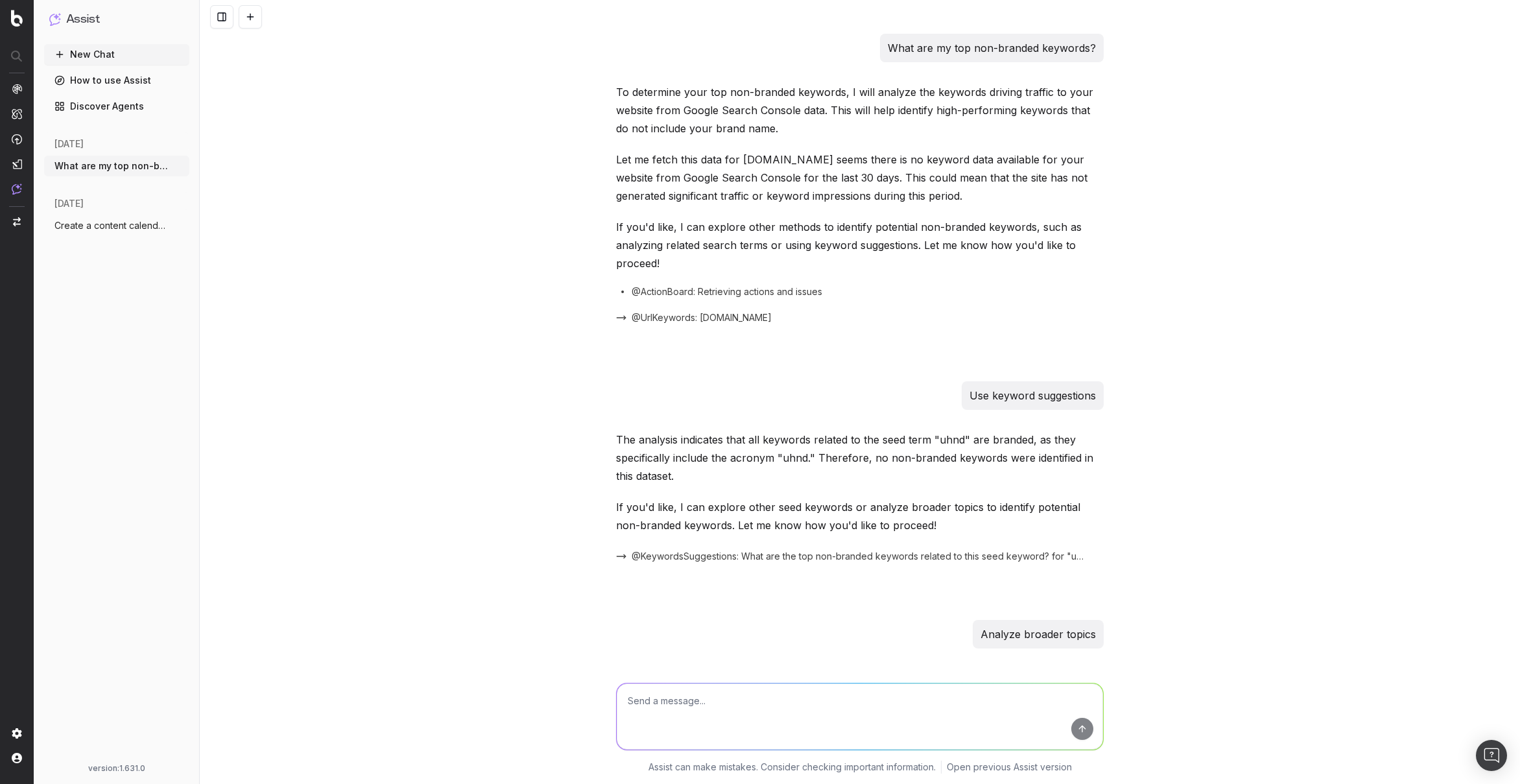
click at [1160, 112] on div "What are my top non-branded keywords? To determine your top non-branded keyword…" at bounding box center [860, 392] width 1321 height 784
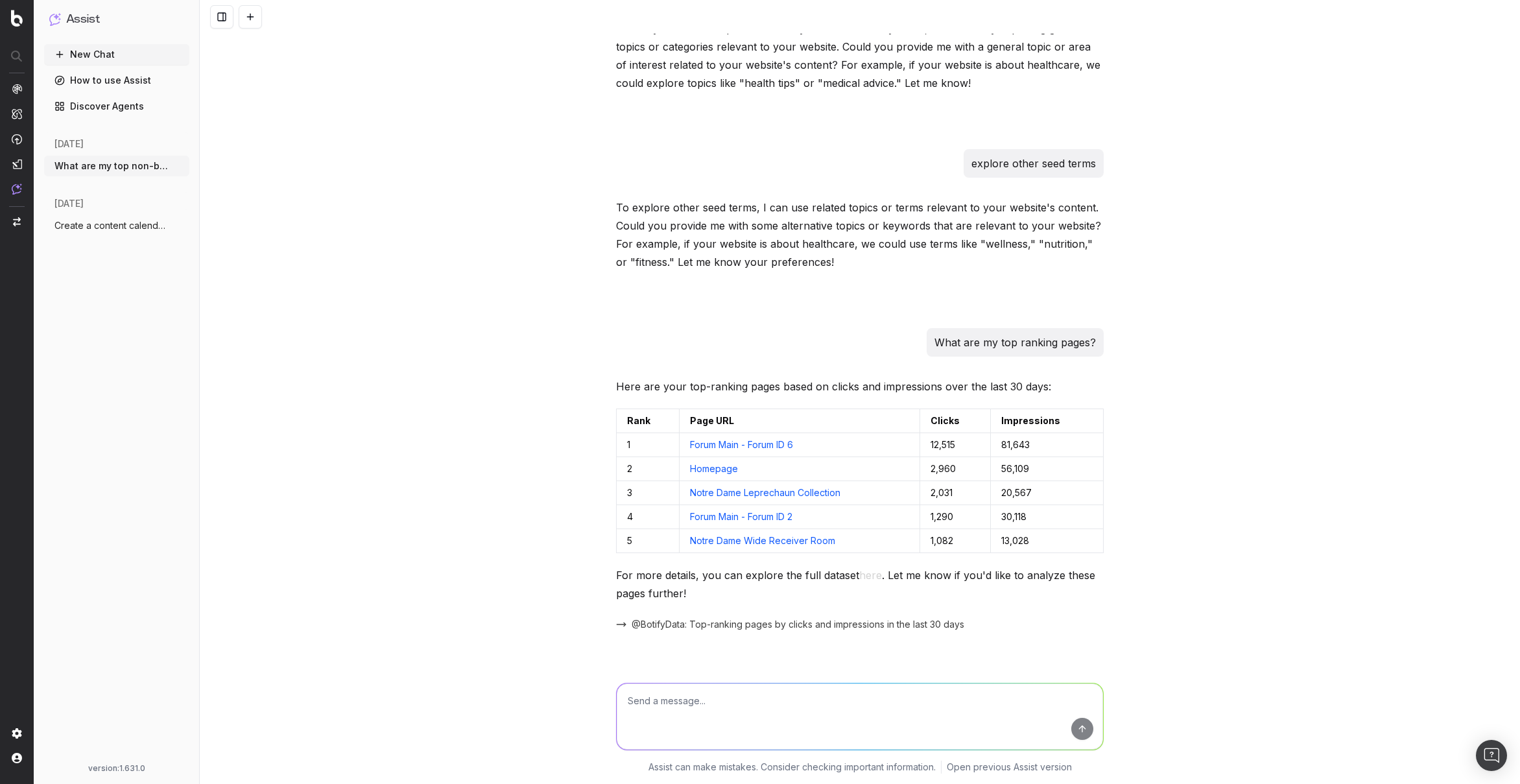
scroll to position [653, 0]
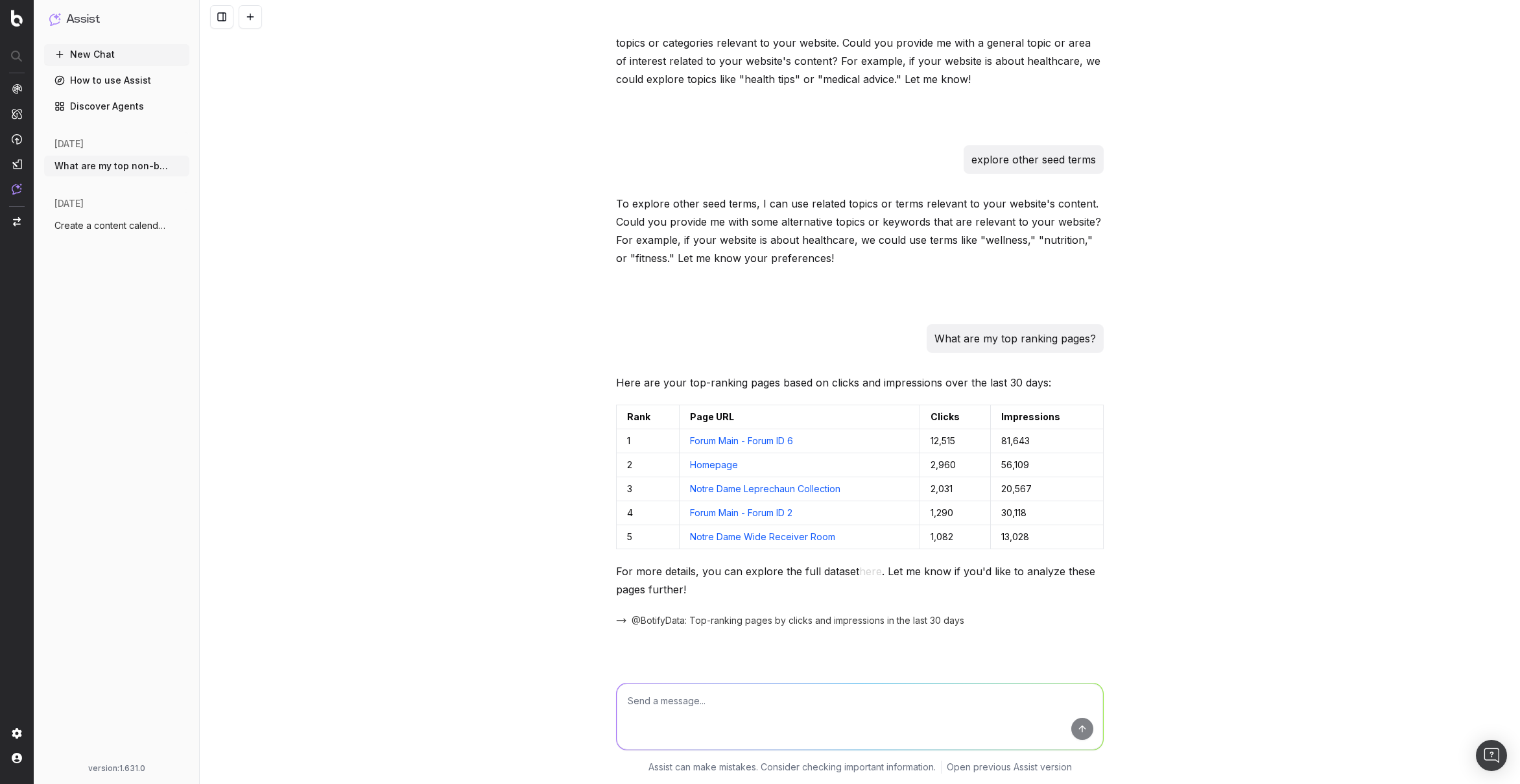
click at [888, 699] on textarea at bounding box center [860, 716] width 487 height 66
paste textarea "What are the top competitors ranking for [a keyword]"
drag, startPoint x: 880, startPoint y: 704, endPoint x: 803, endPoint y: 702, distance: 77.0
click at [803, 702] on textarea "What are the top competitors ranking for [a keyword]" at bounding box center [860, 716] width 487 height 66
type textarea "What are the top competitors ranking for "Notre Dame football"?"
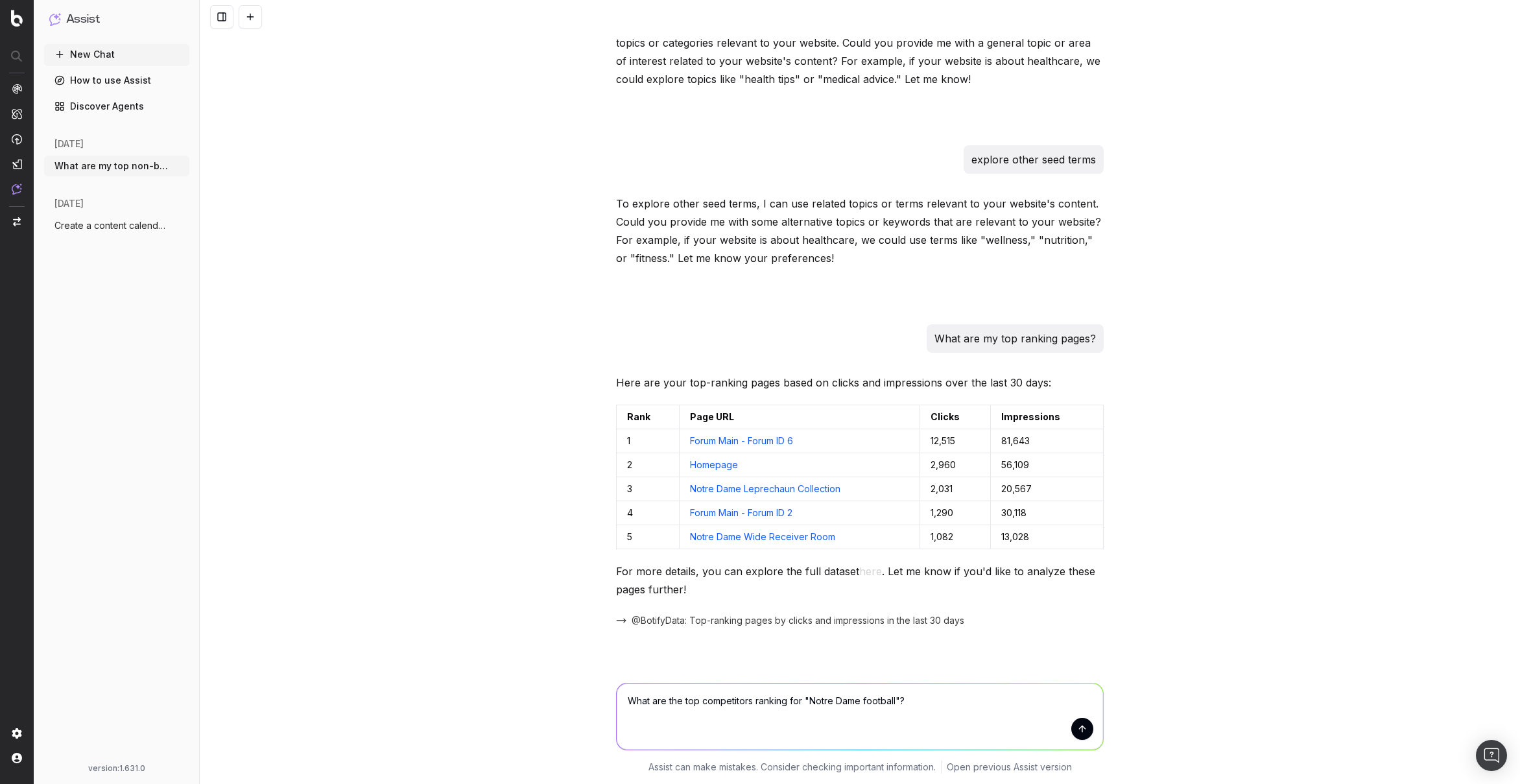
click at [1091, 729] on button "submit" at bounding box center [1082, 729] width 22 height 22
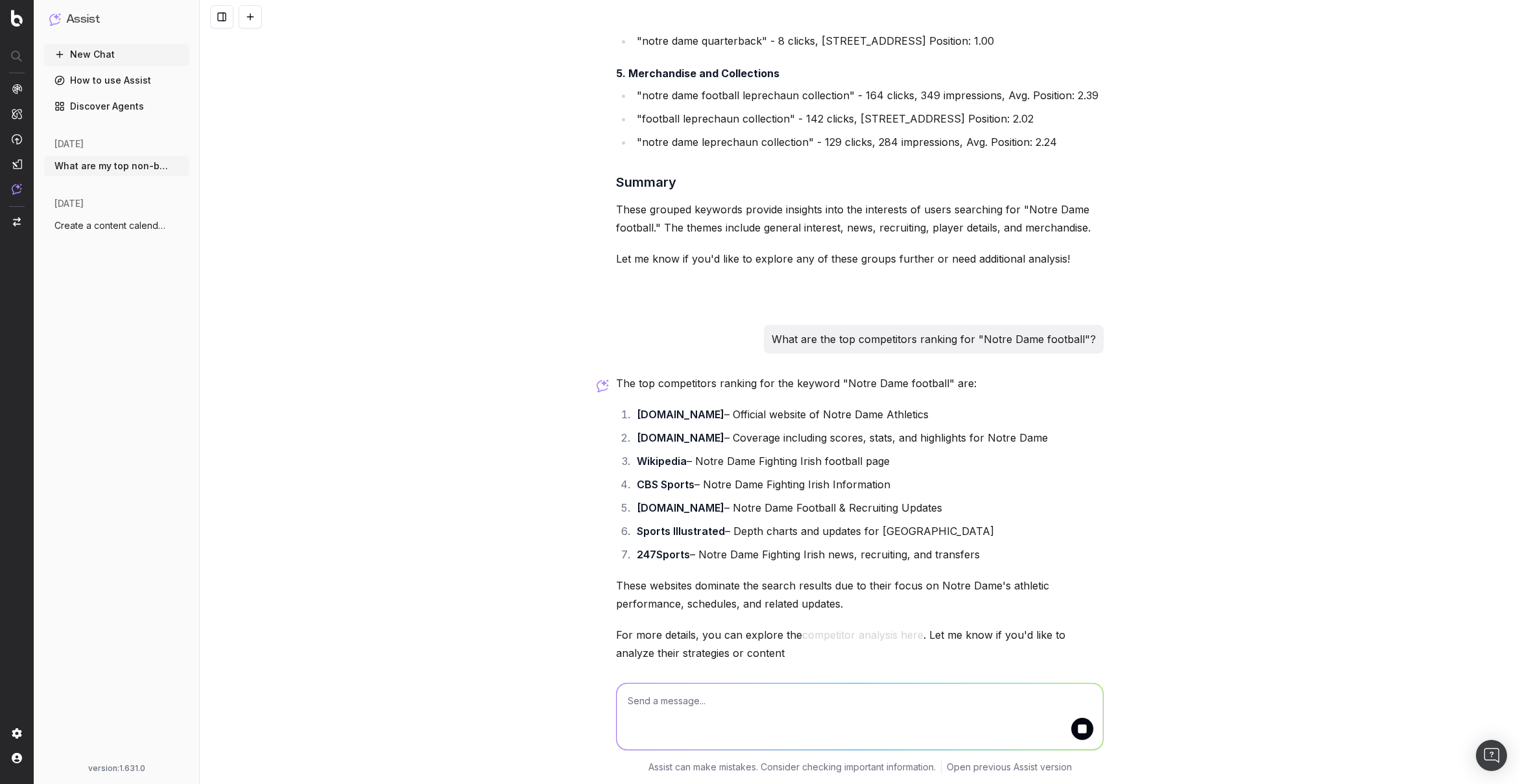
scroll to position [3863, 0]
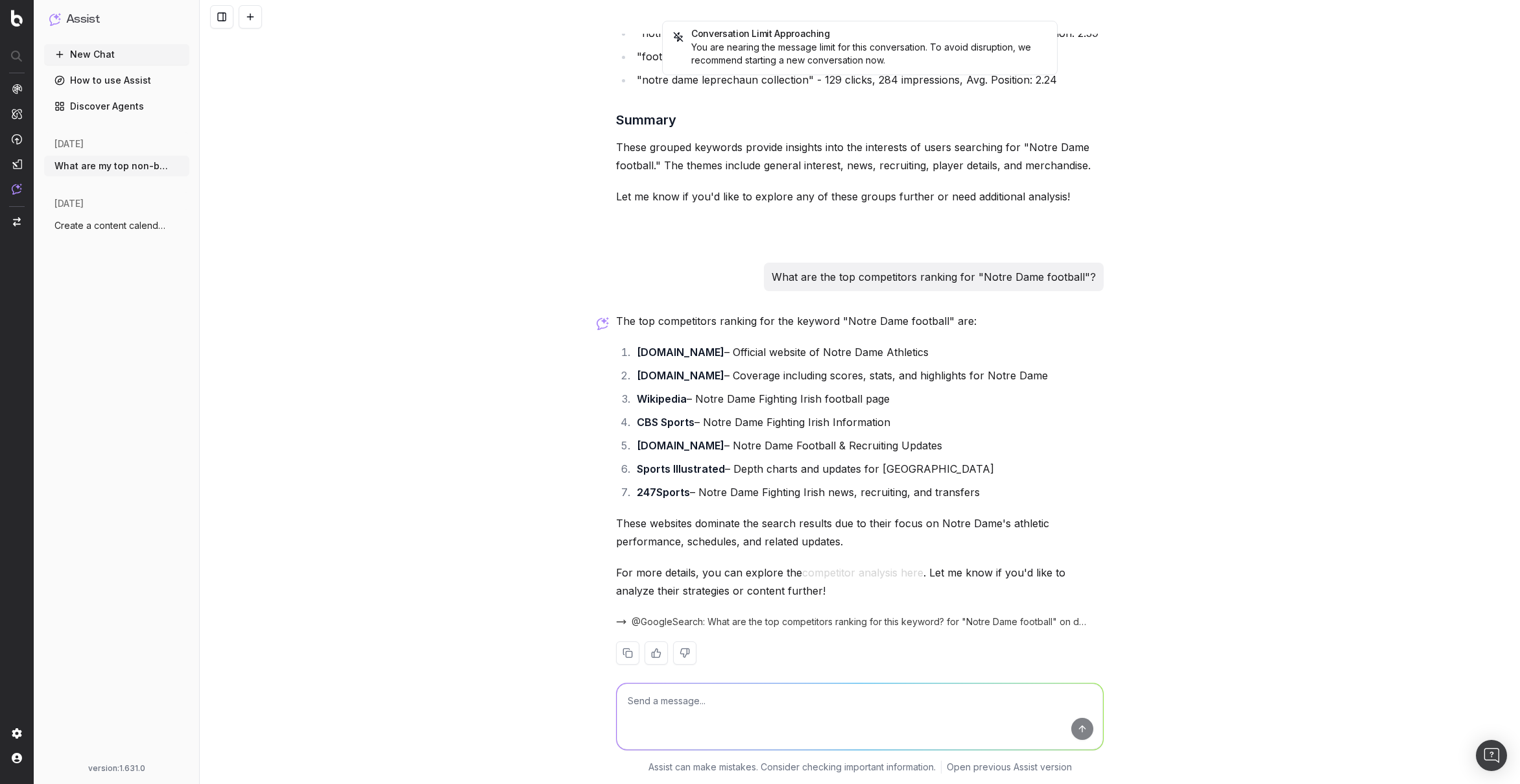
click at [918, 263] on div "What are the top competitors ranking for "Notre Dame football"?" at bounding box center [934, 277] width 340 height 28
click at [917, 268] on p "What are the top competitors ranking for "Notre Dame football"?" at bounding box center [934, 276] width 324 height 18
copy p "What are the top competitors ranking for "Notre Dame football"?"
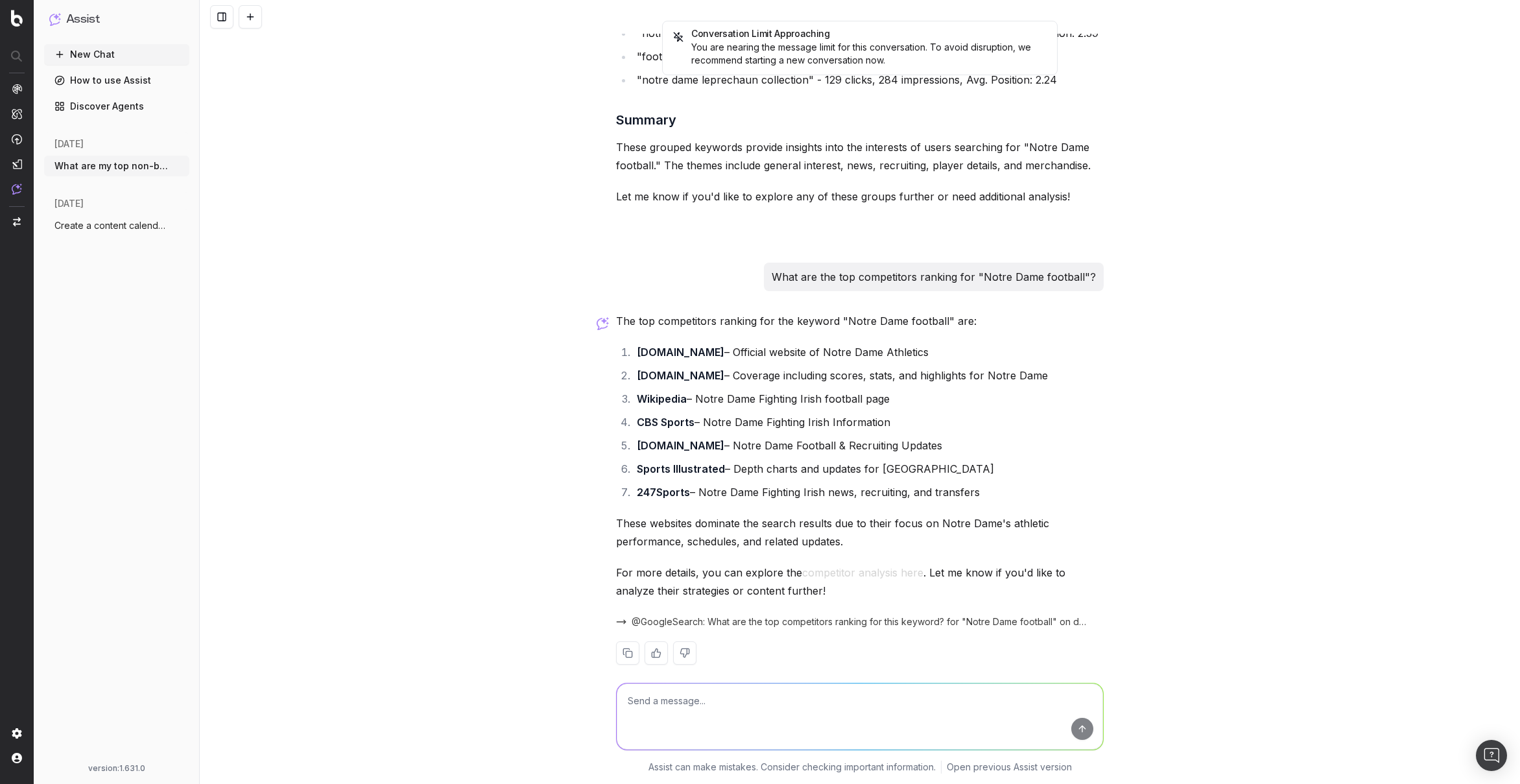
click at [915, 693] on textarea at bounding box center [860, 716] width 487 height 66
paste textarea "What are the top competitors ranking for "Notre Dame football"?"
click at [899, 702] on textarea "What are the top competitors ranking for "Notre Dame football"?" at bounding box center [860, 716] width 487 height 66
click at [903, 702] on textarea "What are the top competitors ranking for "Notre Dame football"?" at bounding box center [860, 716] width 487 height 66
click at [982, 708] on textarea "What are the top competitors ranking for "Notre Dame football" and what are the…" at bounding box center [860, 716] width 487 height 66
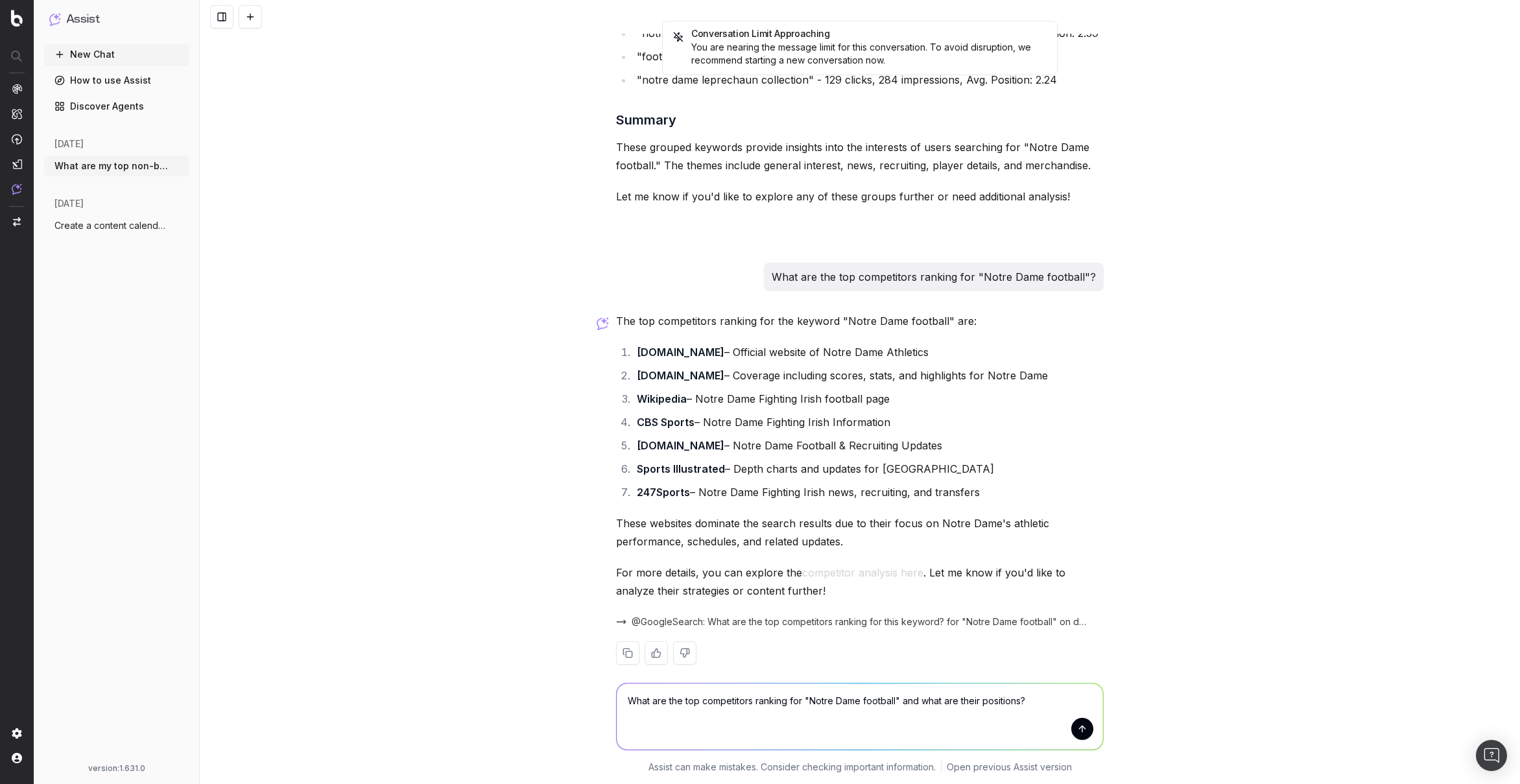
click at [982, 699] on textarea "What are the top competitors ranking for "Notre Dame football" and what are the…" at bounding box center [860, 716] width 487 height 66
type textarea "What are the top competitors ranking for "Notre Dame football" and what are the…"
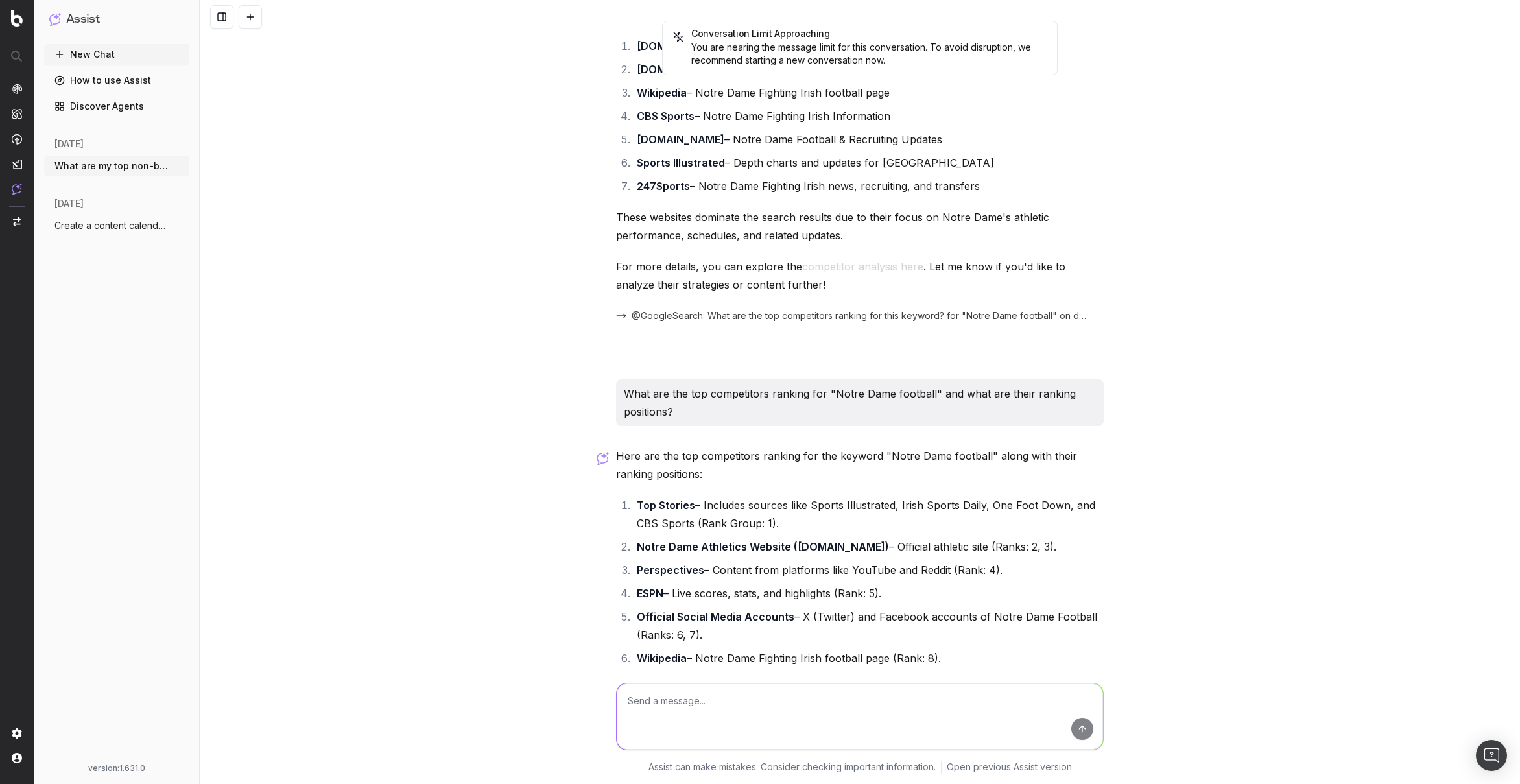
scroll to position [4326, 0]
